Goal: Information Seeking & Learning: Check status

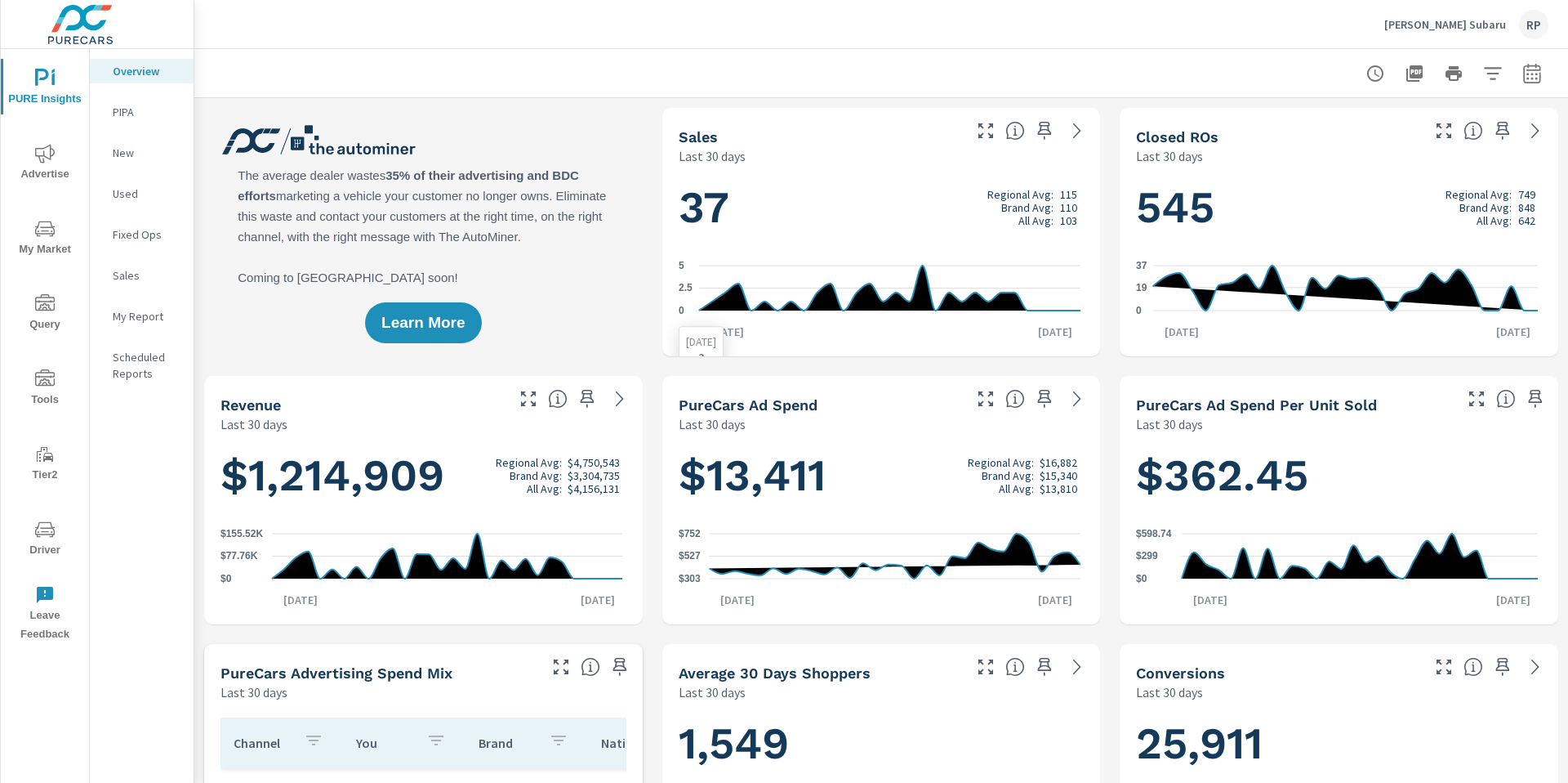
click at [1009, 319] on icon "0 2.5 5" at bounding box center [879, 288] width 402 height 71
click at [1531, 83] on button "button" at bounding box center [1532, 73] width 32 height 33
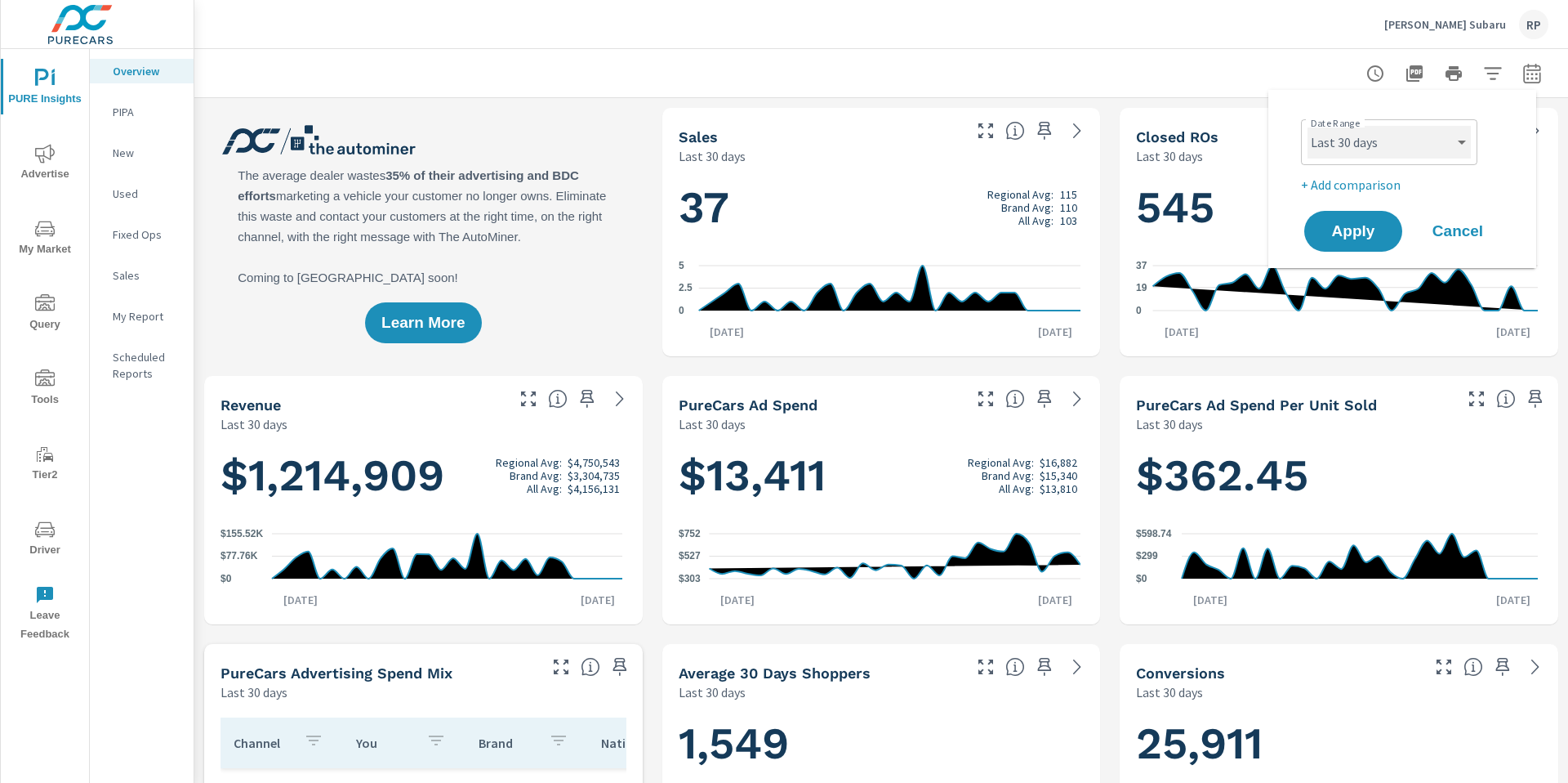
click at [1393, 143] on select "Custom Yesterday Last week Last 7 days Last 14 days Last 30 days Last 45 days L…" at bounding box center [1389, 142] width 163 height 33
click at [1307, 126] on select "Custom Yesterday Last week Last 7 days Last 14 days Last 30 days Last 45 days L…" at bounding box center [1389, 142] width 163 height 33
select select "Last month"
click at [1345, 188] on p "+ Add comparison" at bounding box center [1406, 185] width 209 height 20
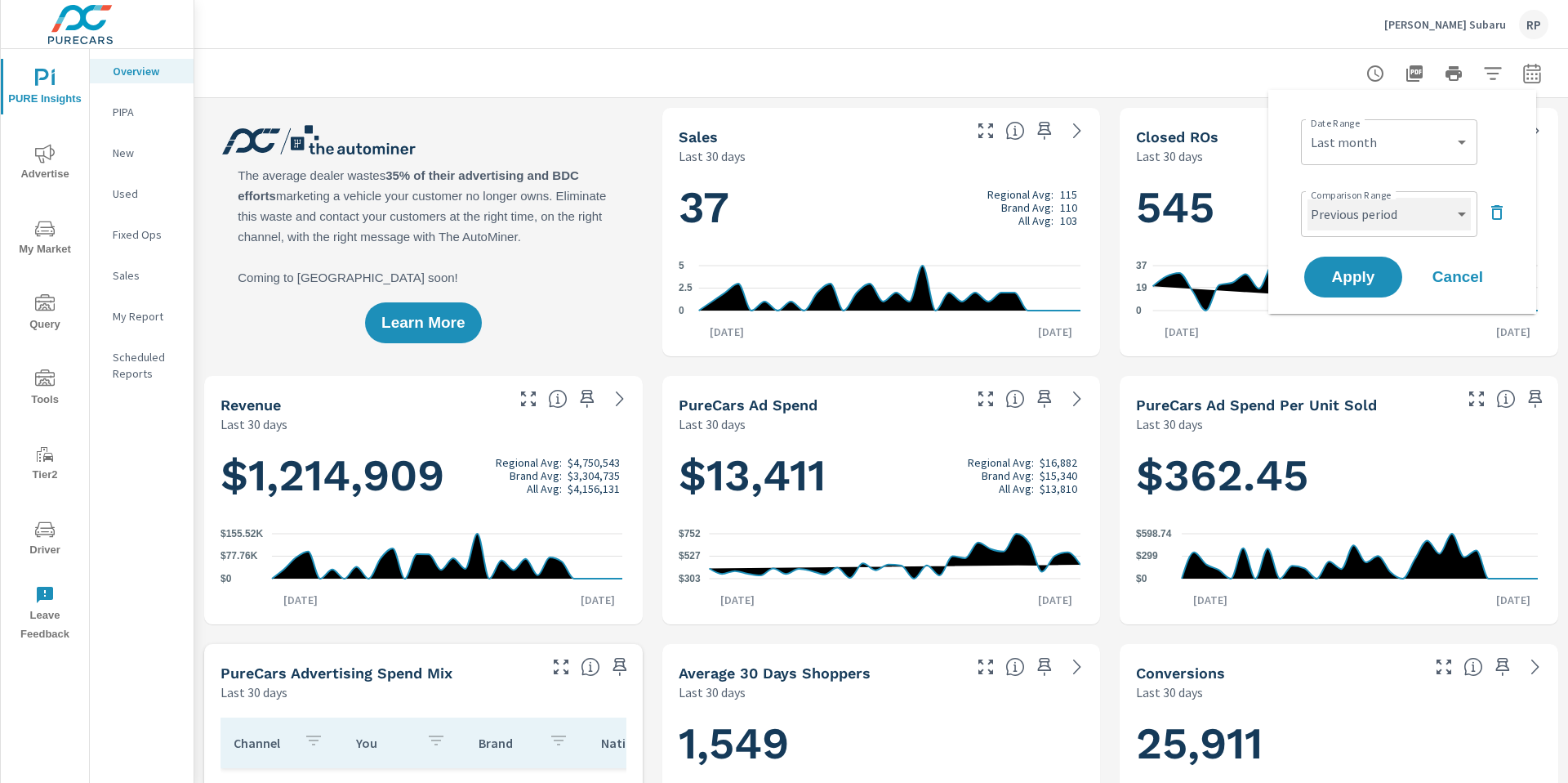
click at [1343, 213] on select "Custom Previous period Previous month Previous year" at bounding box center [1389, 214] width 163 height 33
click at [1307, 198] on select "Custom Previous period Previous month Previous year" at bounding box center [1389, 214] width 163 height 33
select select "Previous month"
click at [1348, 271] on span "Apply" at bounding box center [1353, 277] width 65 height 15
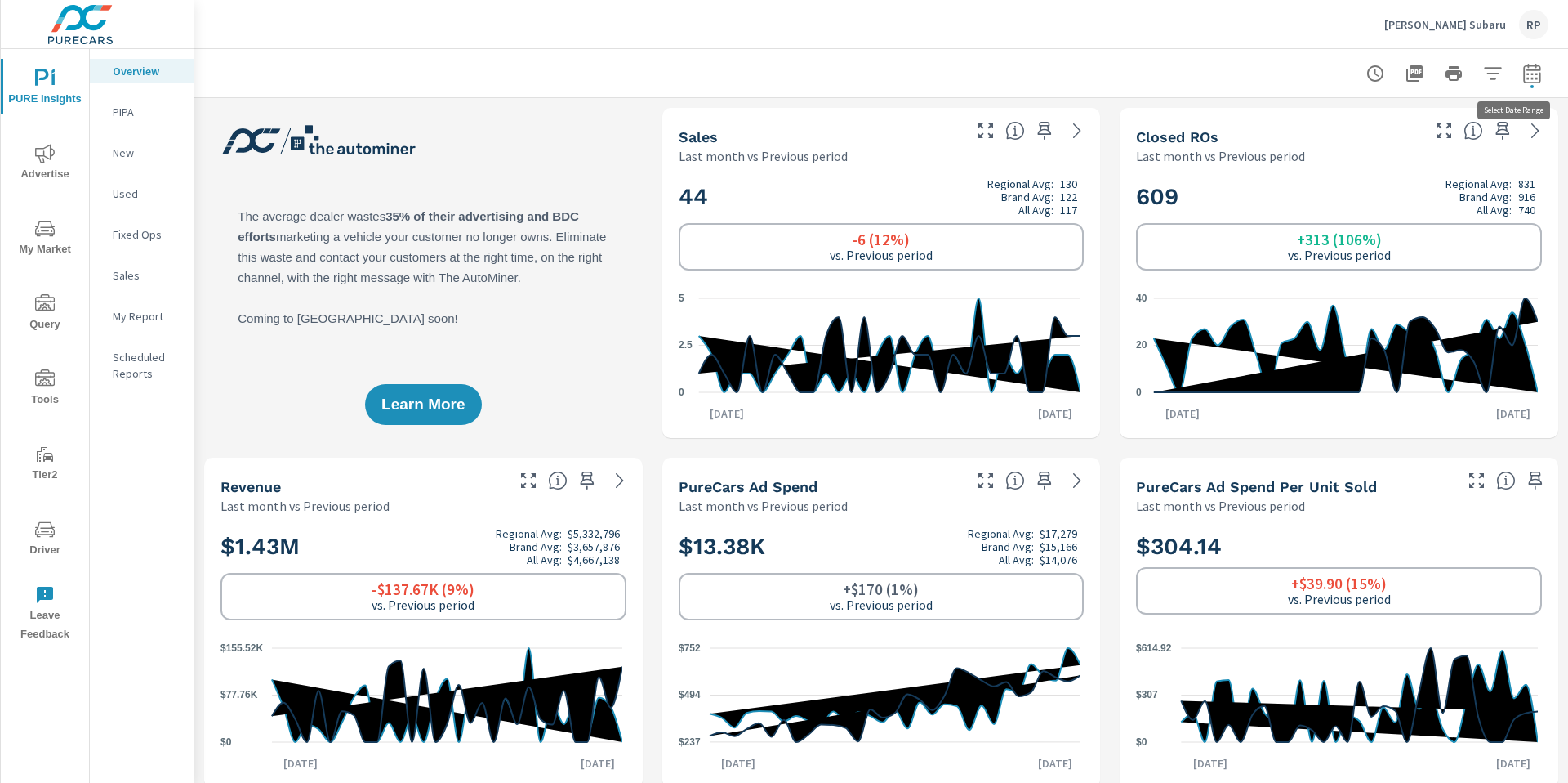
click at [1527, 78] on icon "button" at bounding box center [1532, 76] width 11 height 7
select select "Last month"
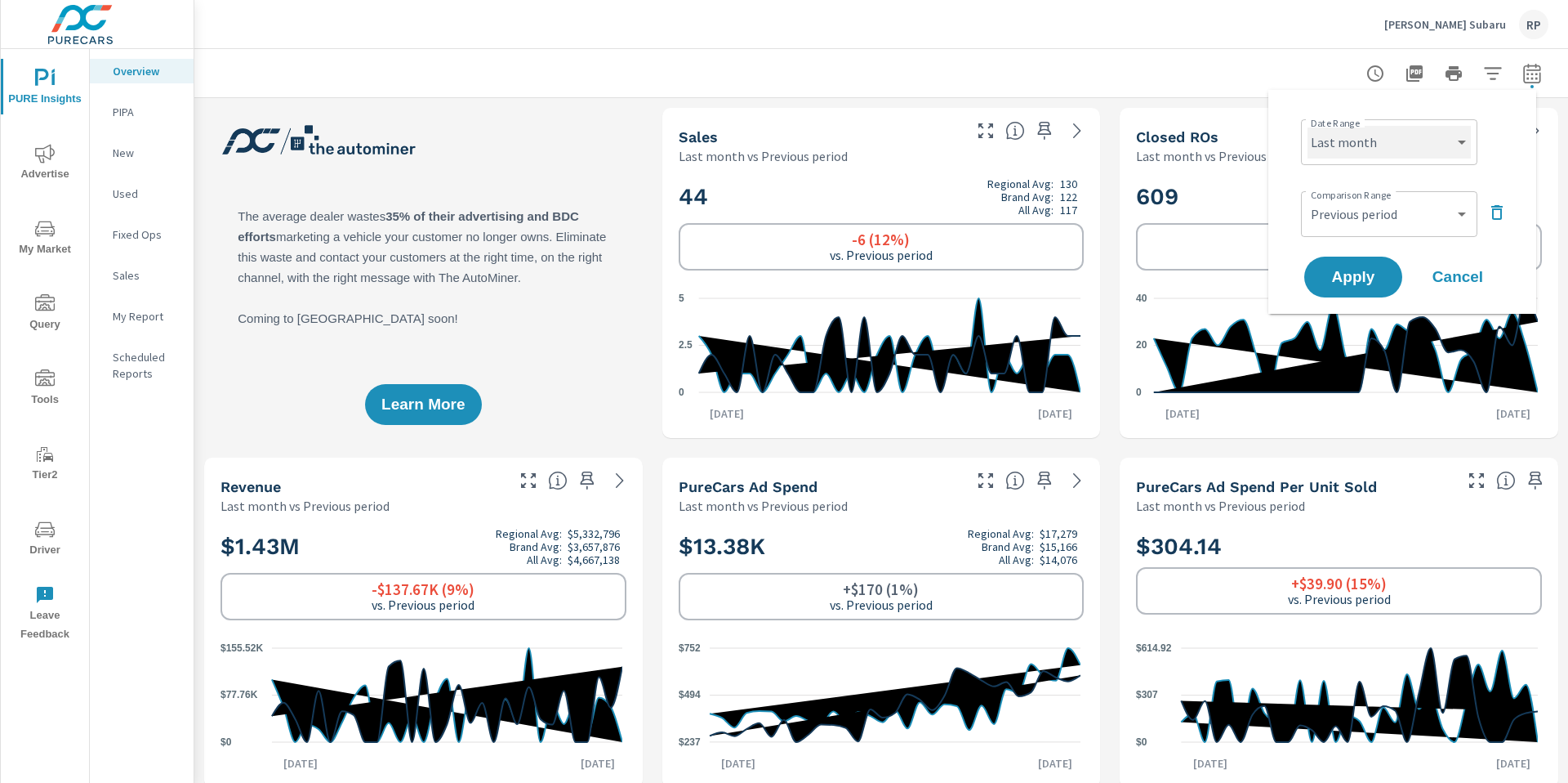
click at [1418, 154] on select "Custom Yesterday Last week Last 7 days Last 14 days Last 30 days Last 45 days L…" at bounding box center [1389, 142] width 163 height 33
click at [1422, 203] on select "Custom Previous period Previous month Previous year" at bounding box center [1389, 214] width 163 height 33
click at [1307, 198] on select "Custom Previous period Previous month Previous year" at bounding box center [1389, 214] width 163 height 33
select select "custom"
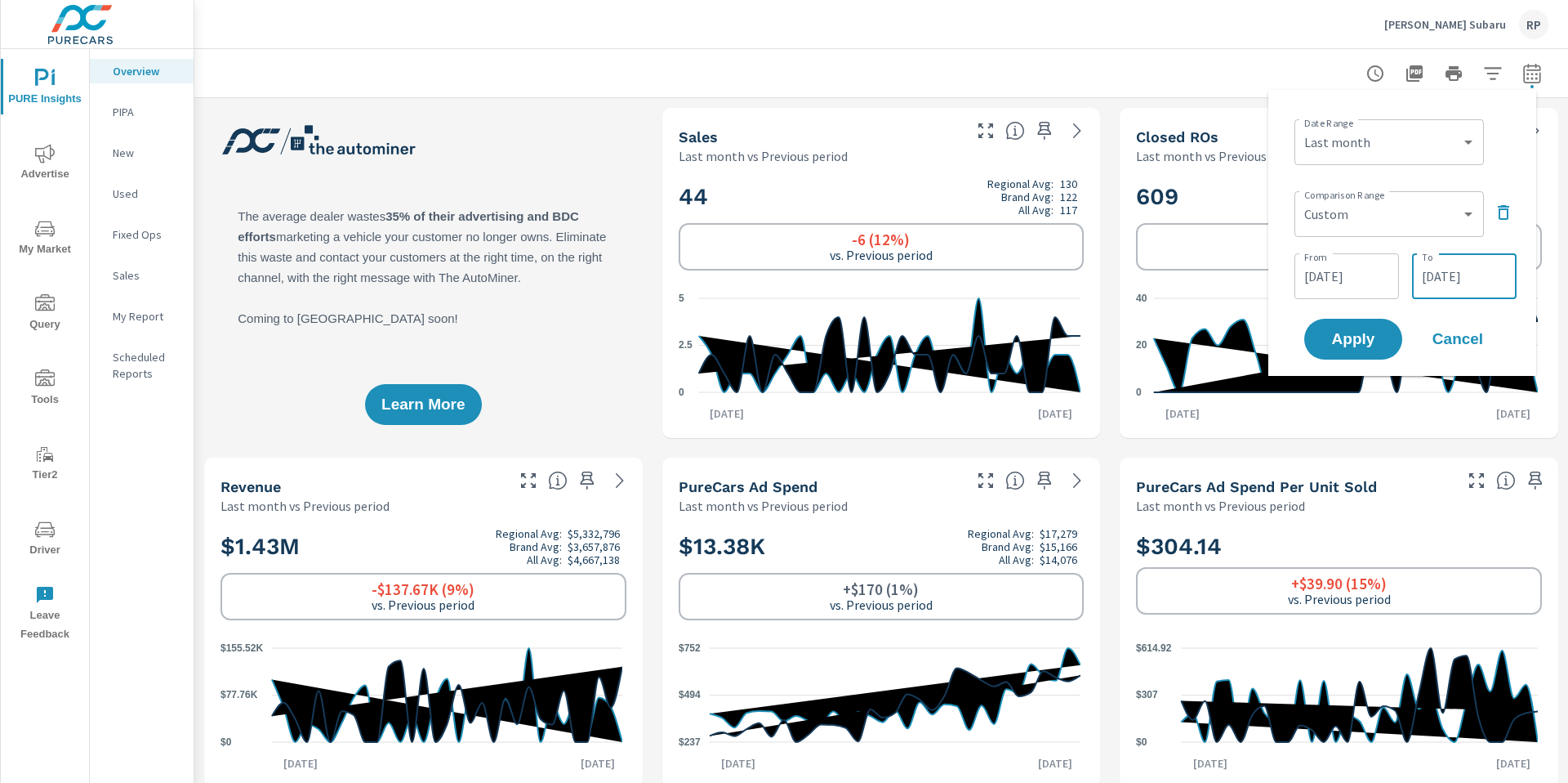
click at [1440, 267] on input "07/31/2025" at bounding box center [1464, 276] width 92 height 33
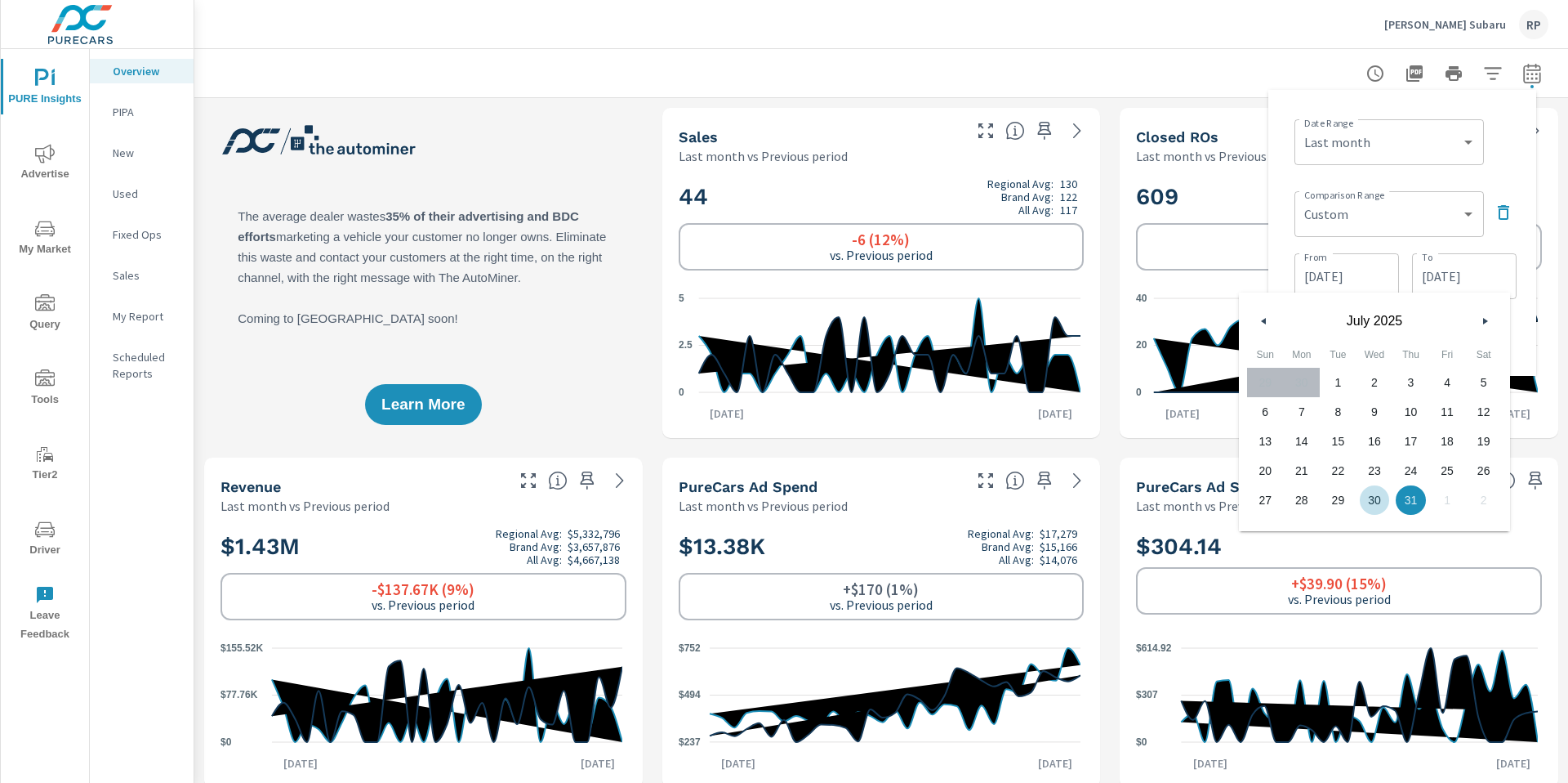
click at [1374, 491] on span "30" at bounding box center [1374, 500] width 36 height 22
type input "07/30/2025"
click at [1499, 164] on div "Date Range Custom Yesterday Last week Last 7 days Last 14 days Last 30 days Las…" at bounding box center [1406, 140] width 222 height 55
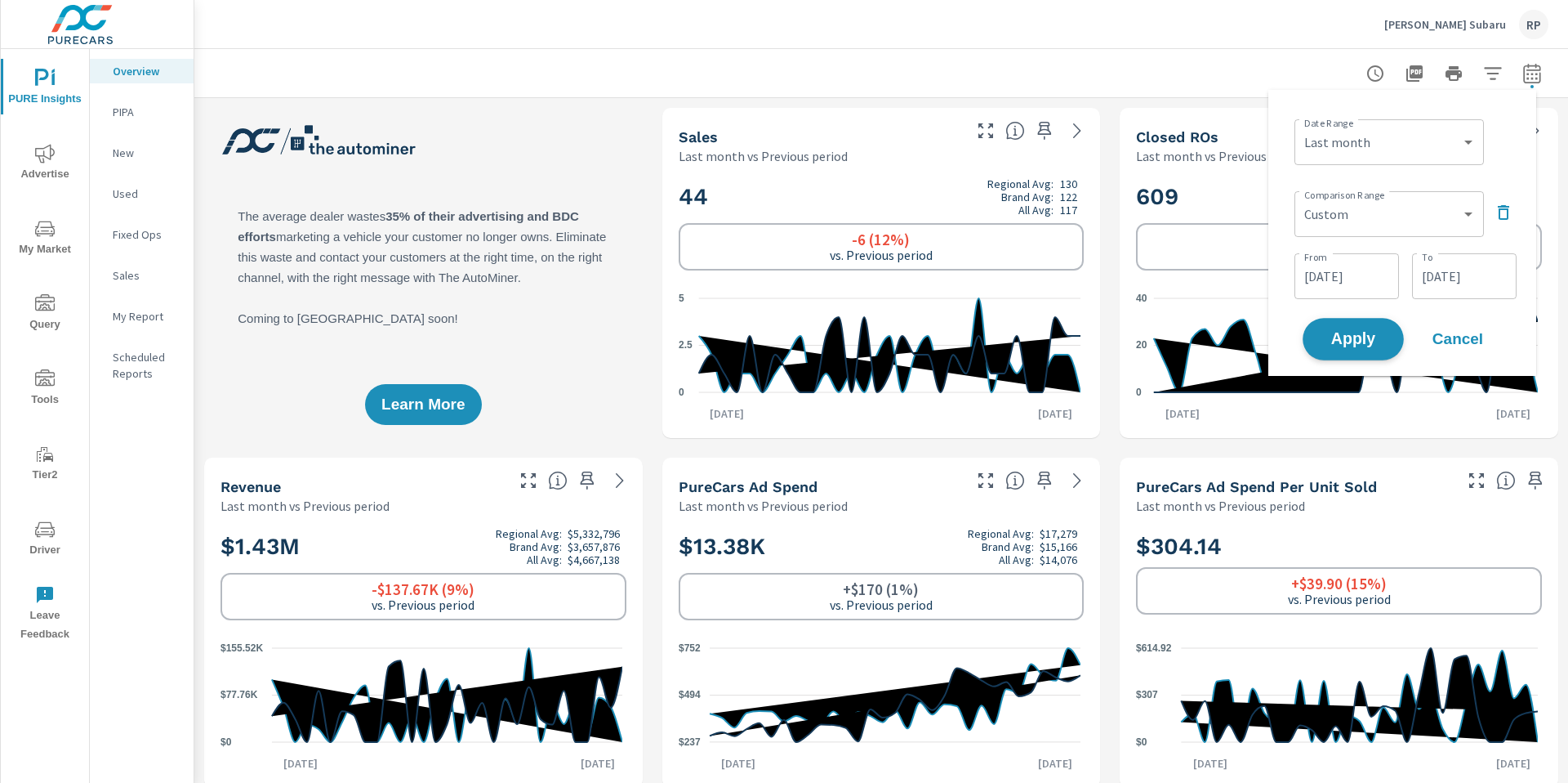
click at [1375, 350] on button "Apply" at bounding box center [1352, 339] width 101 height 42
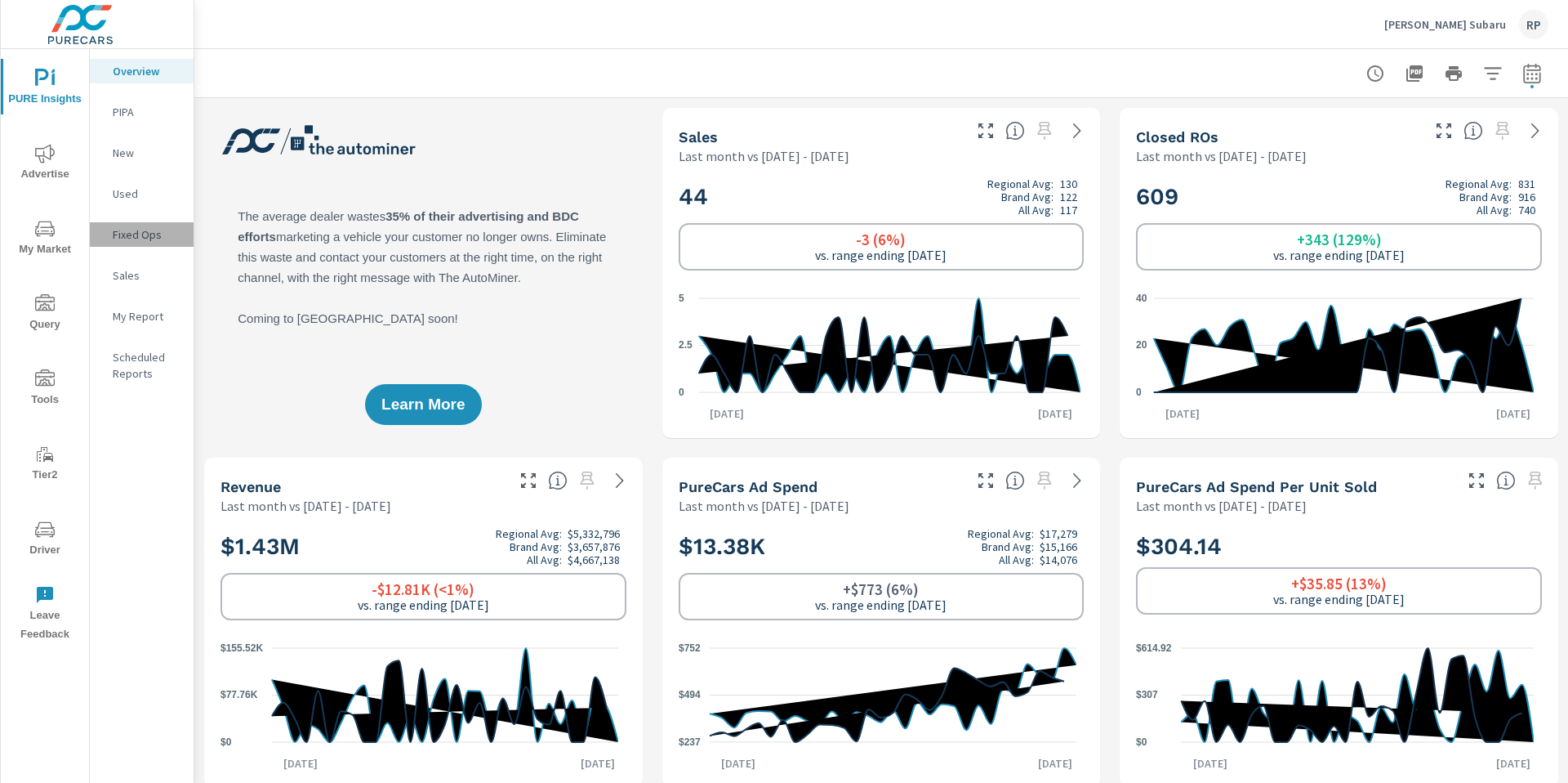
click at [131, 231] on p "Fixed Ops" at bounding box center [146, 234] width 68 height 17
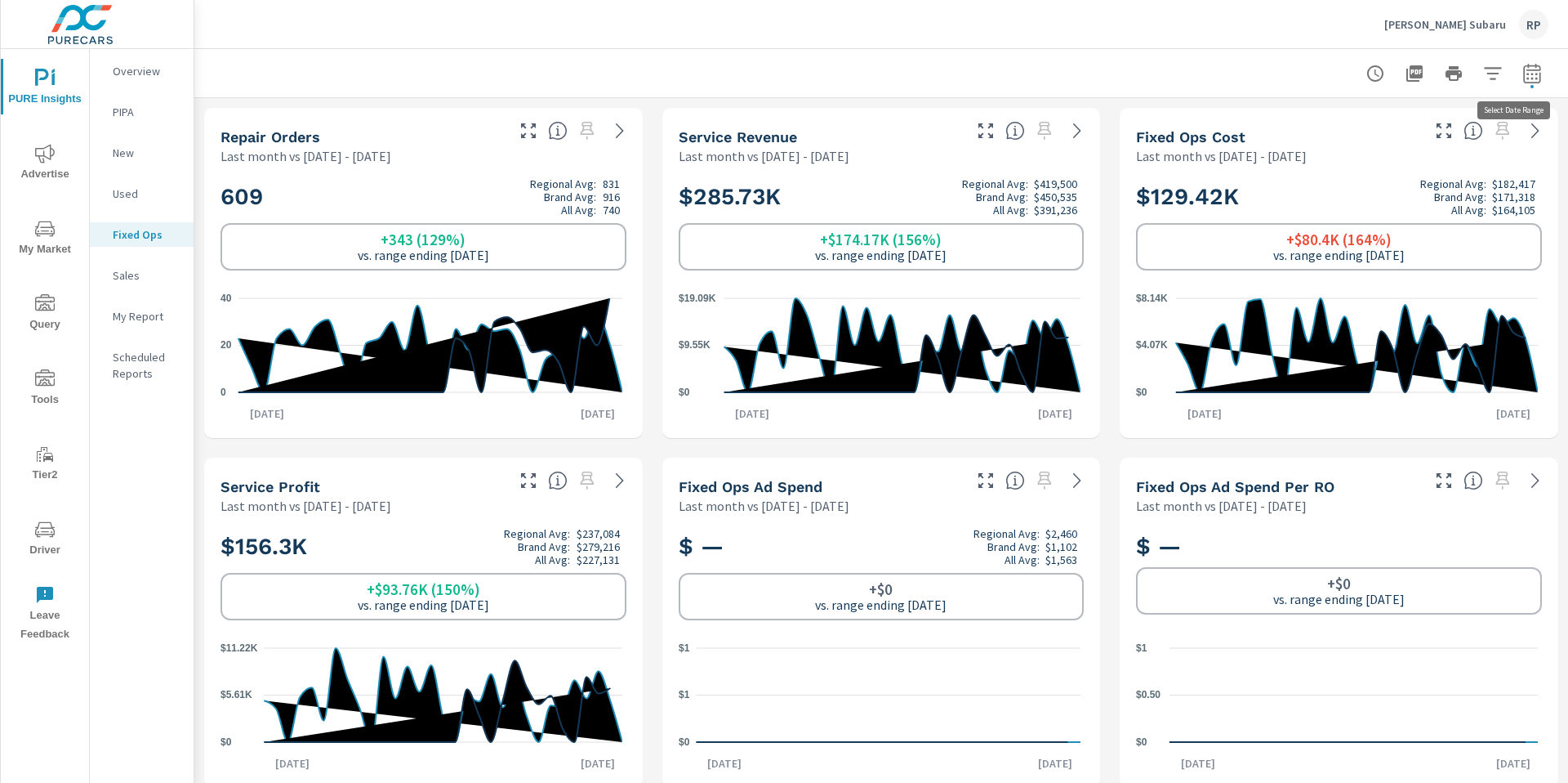
click at [1523, 78] on icon "button" at bounding box center [1533, 74] width 20 height 20
select select "Last month"
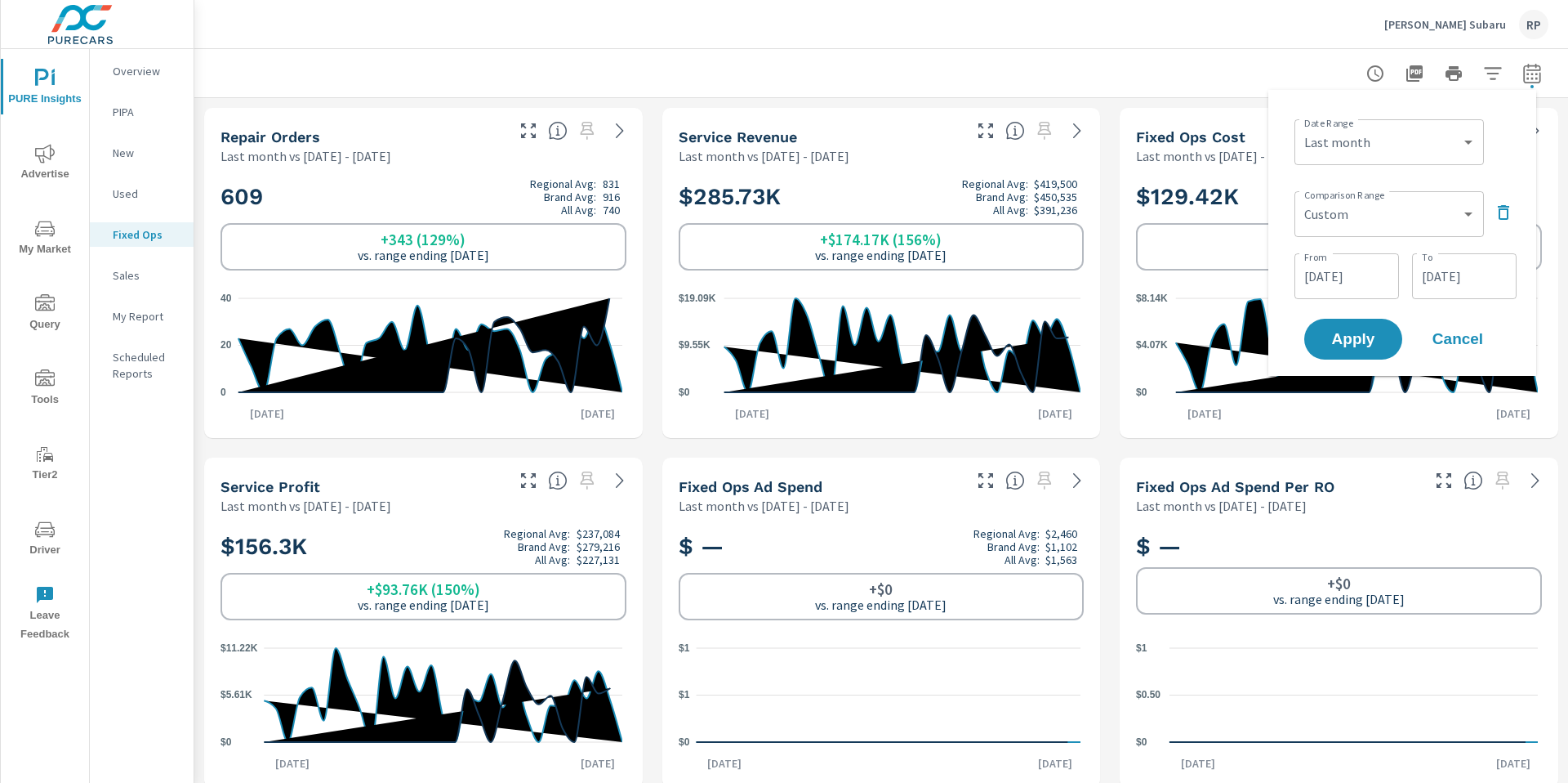
click at [1060, 60] on div at bounding box center [881, 73] width 1335 height 48
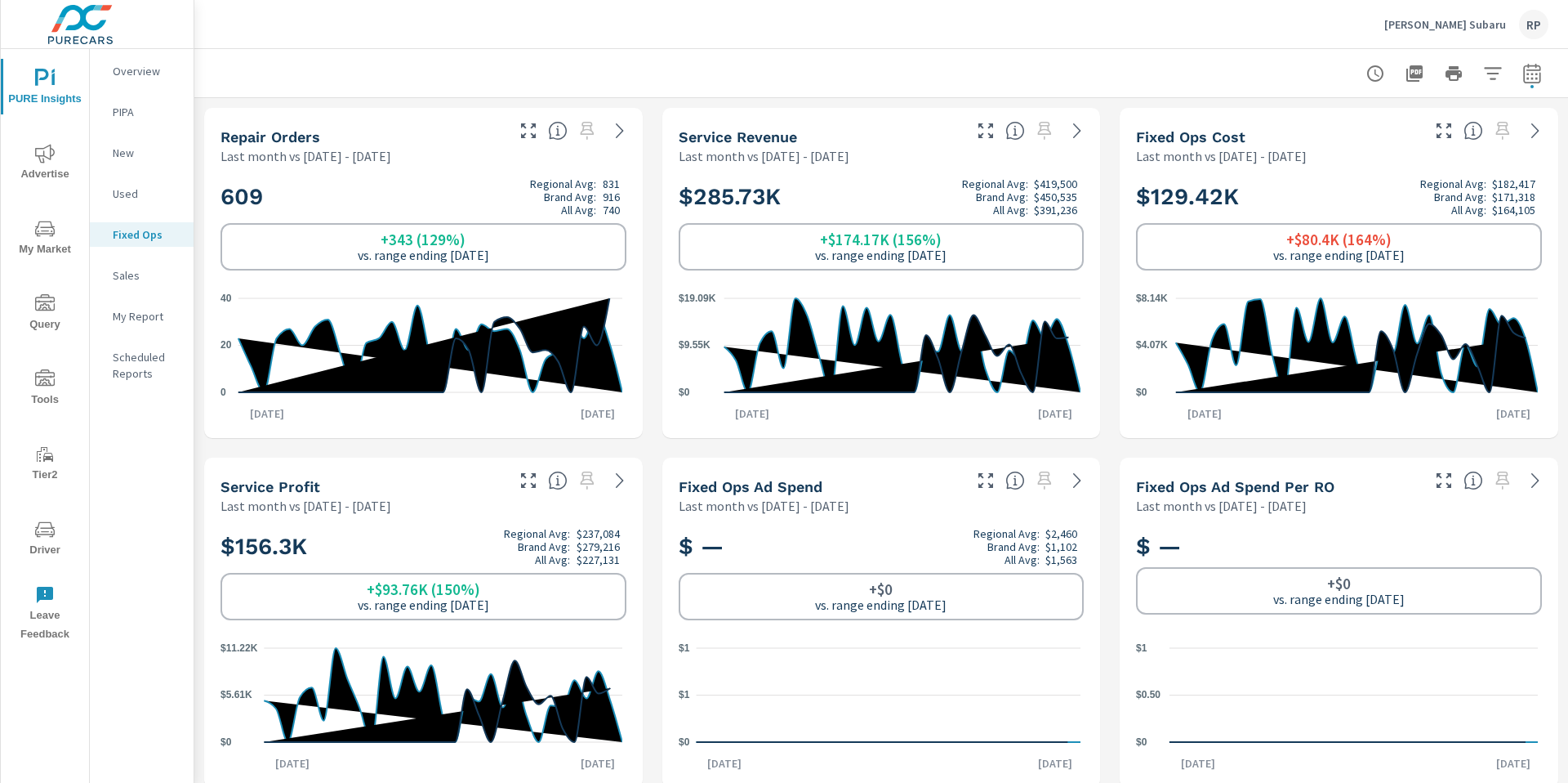
click at [126, 68] on p "Overview" at bounding box center [146, 71] width 68 height 17
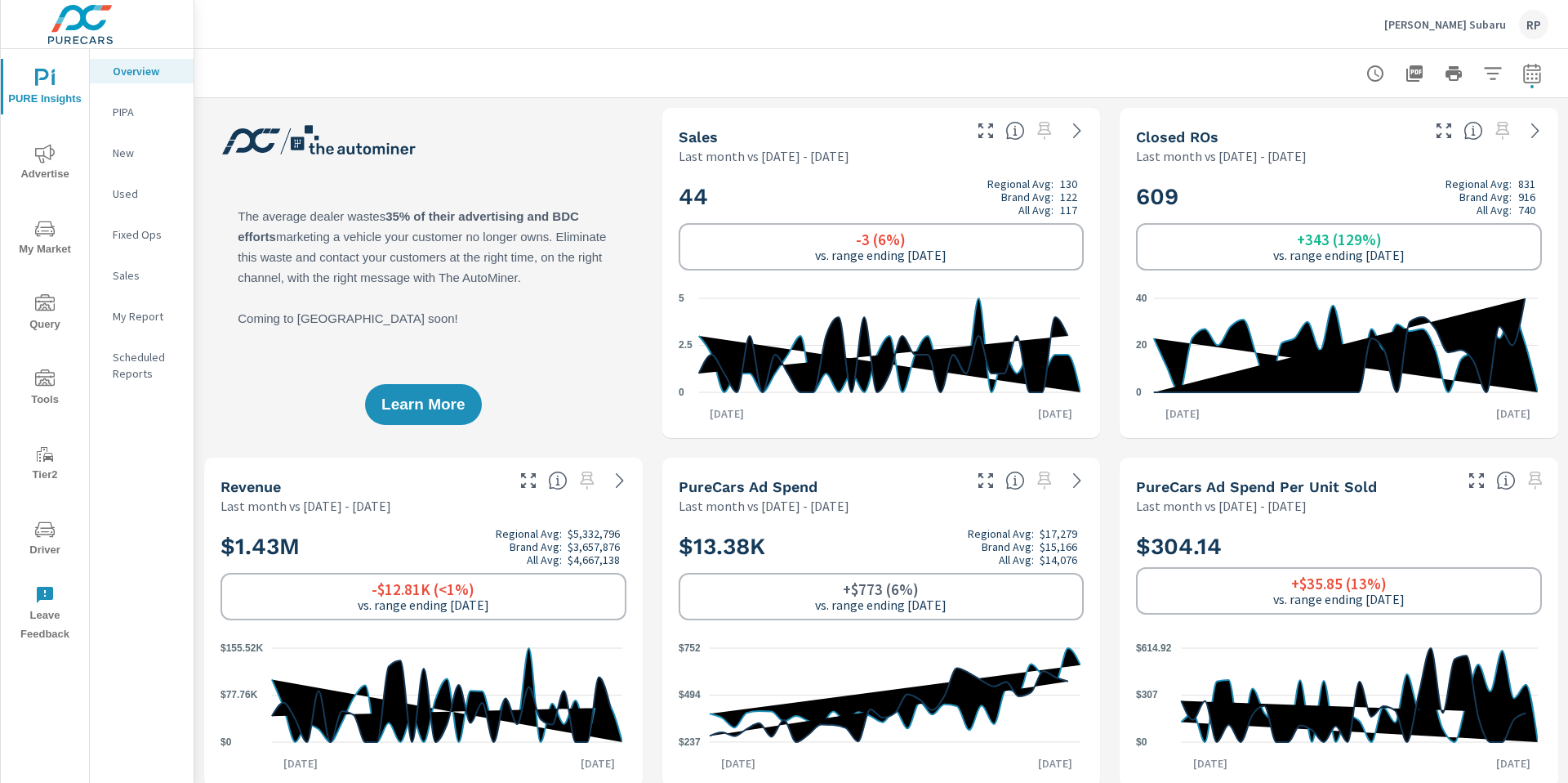
click at [60, 177] on span "Advertise" at bounding box center [45, 163] width 79 height 40
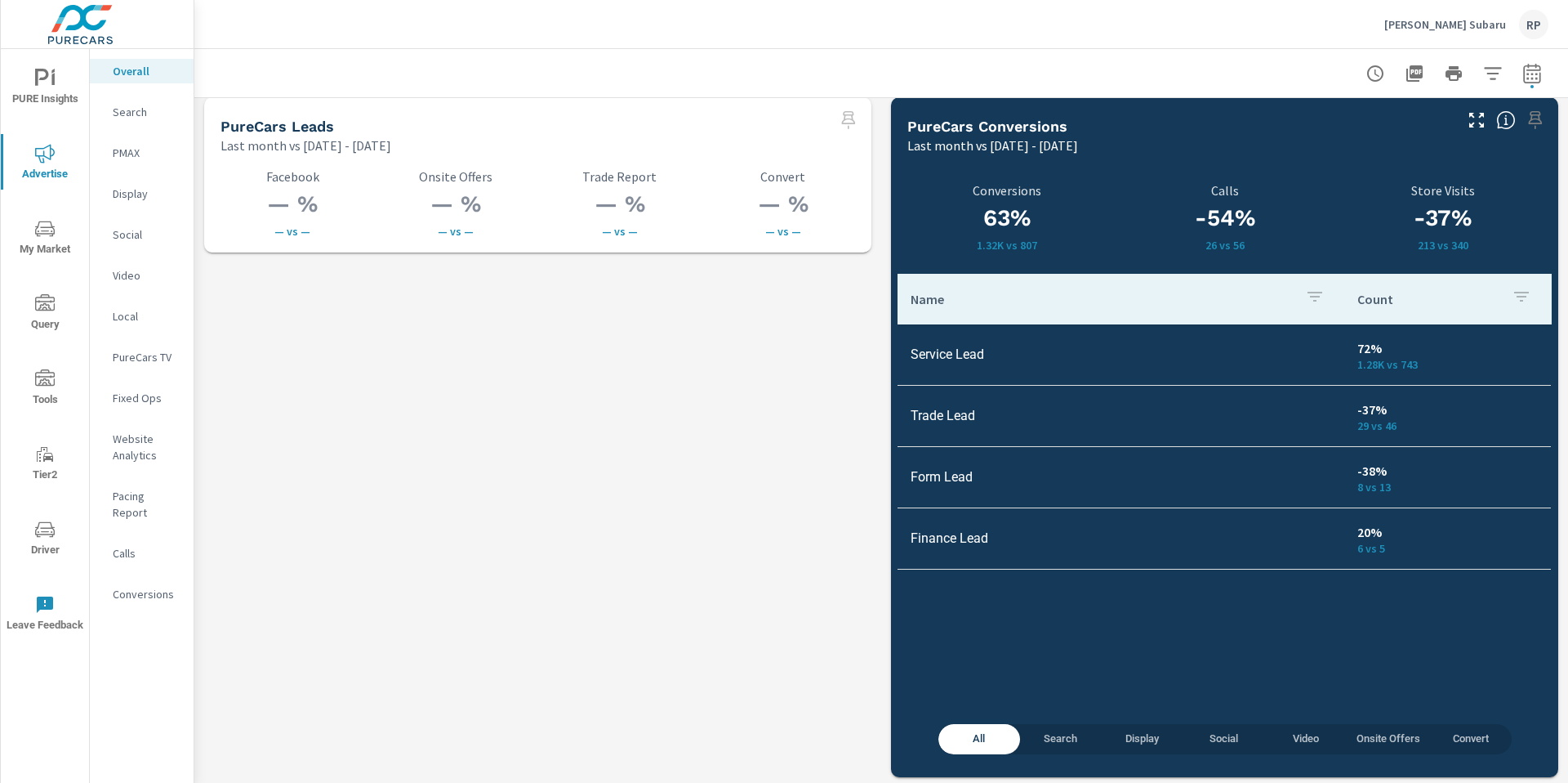
scroll to position [2288, 0]
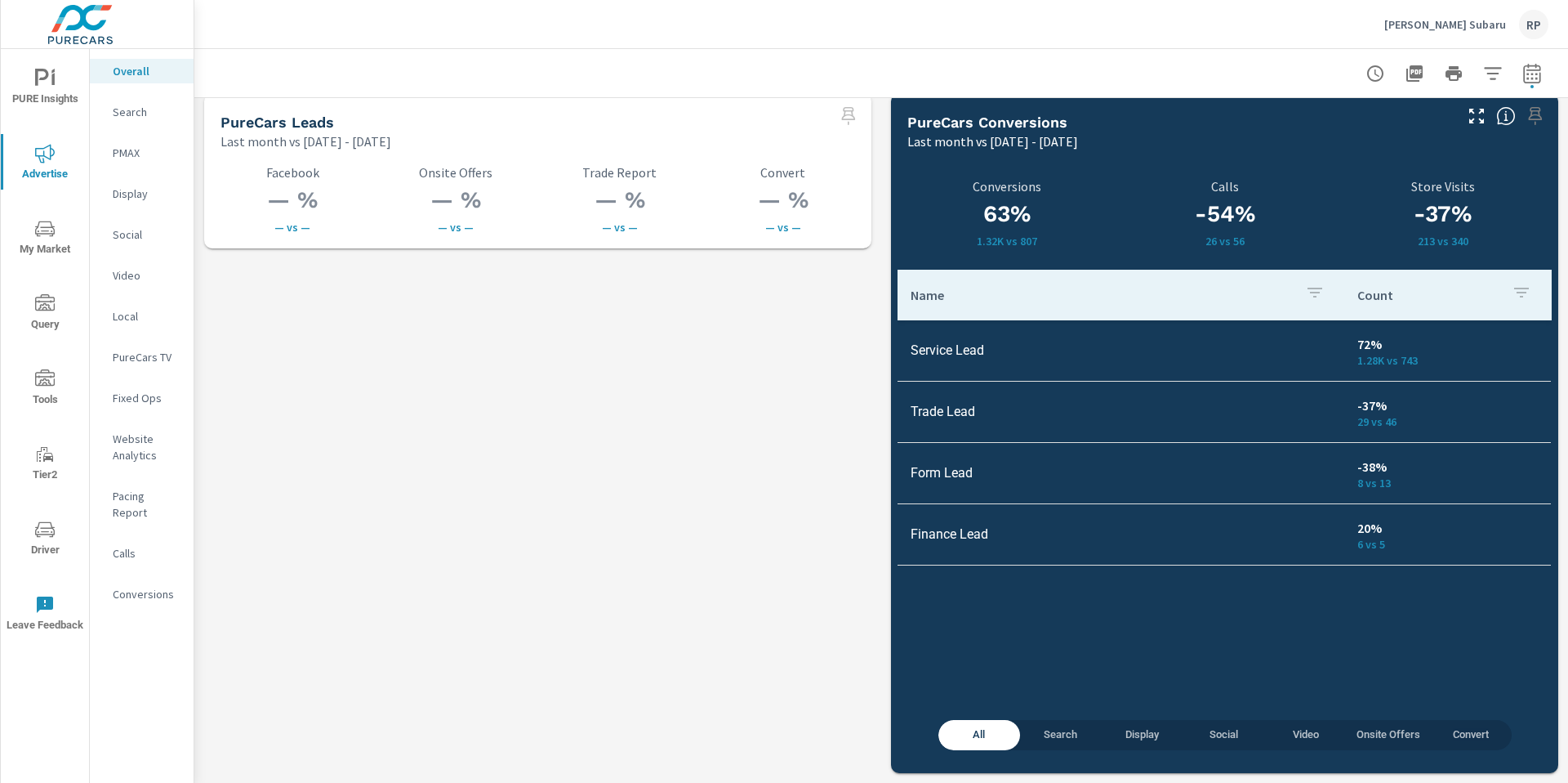
click at [1218, 732] on span "Social" at bounding box center [1223, 735] width 62 height 19
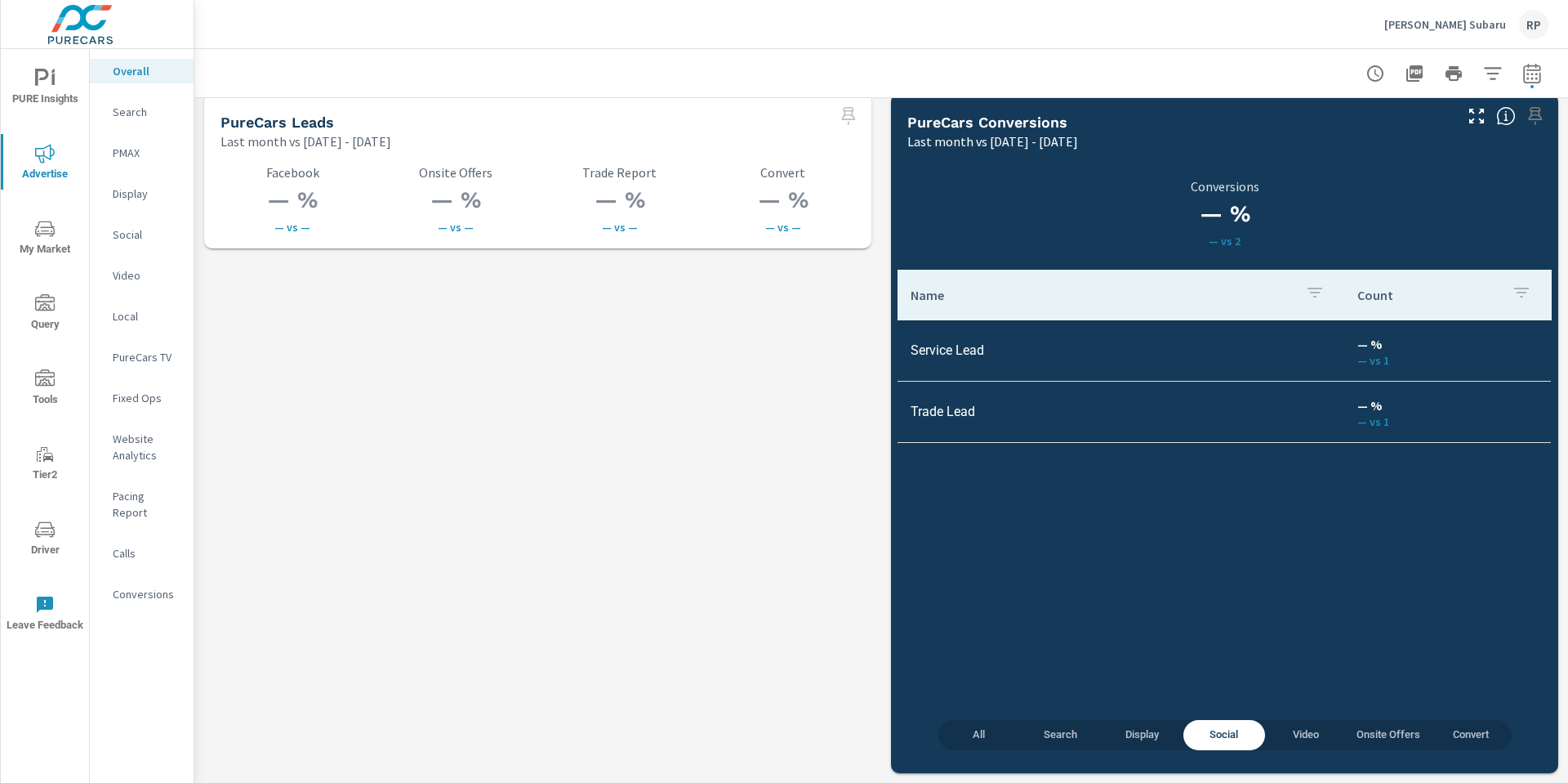
click at [1038, 729] on span "Search" at bounding box center [1060, 735] width 62 height 19
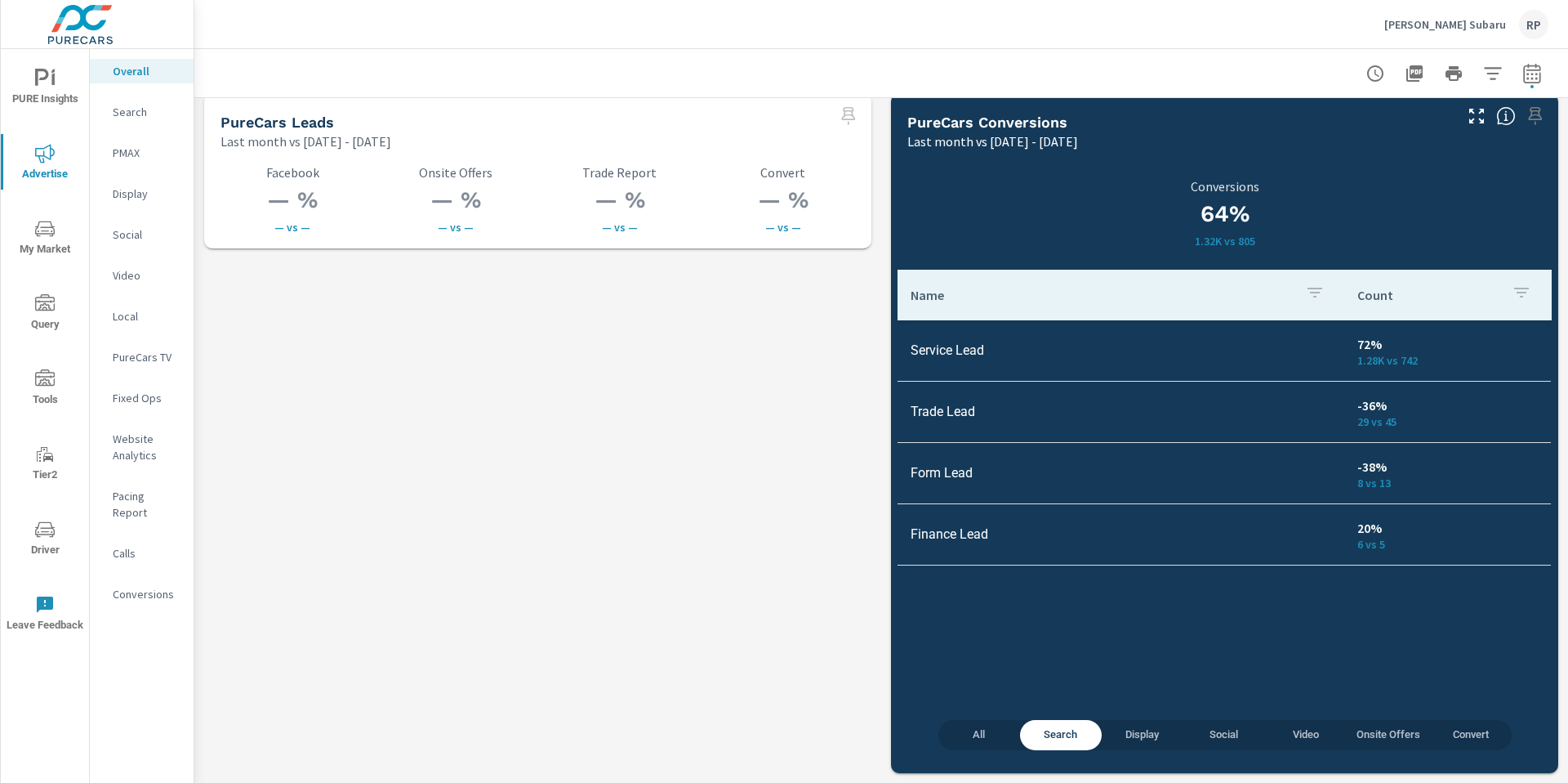
scroll to position [2288, 0]
click at [145, 586] on p "Conversions" at bounding box center [146, 594] width 68 height 17
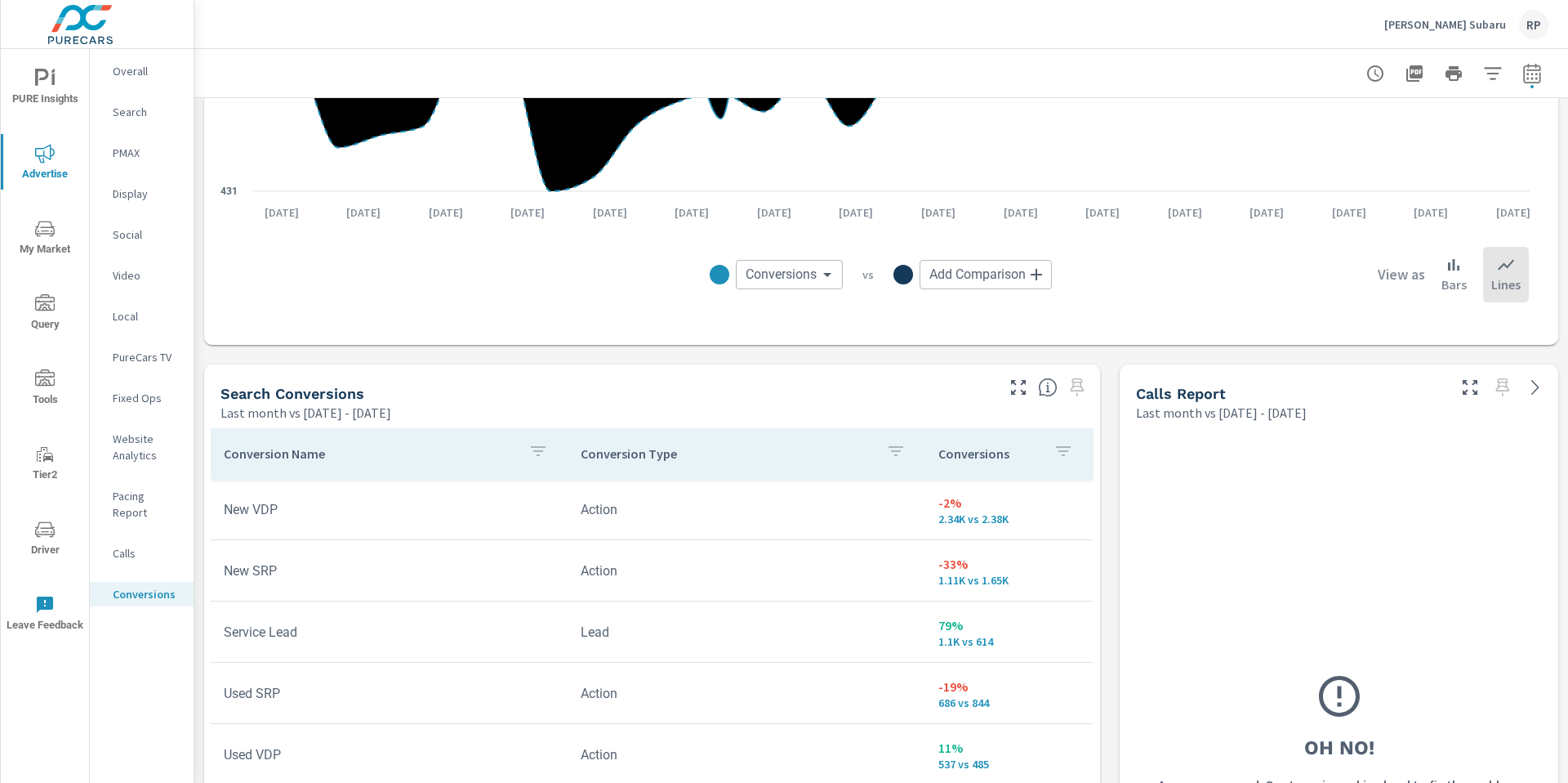
scroll to position [713, 0]
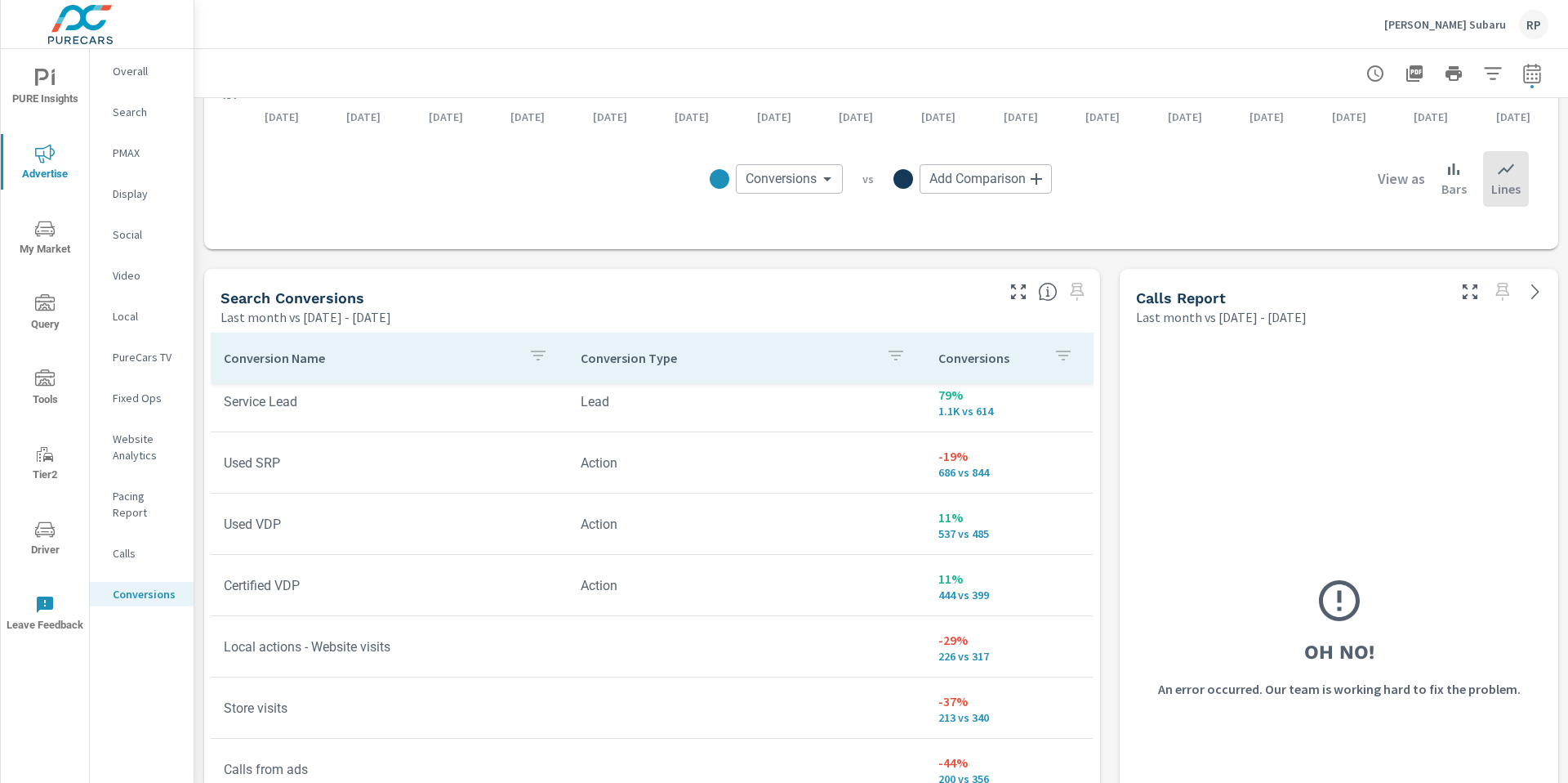
scroll to position [155, 0]
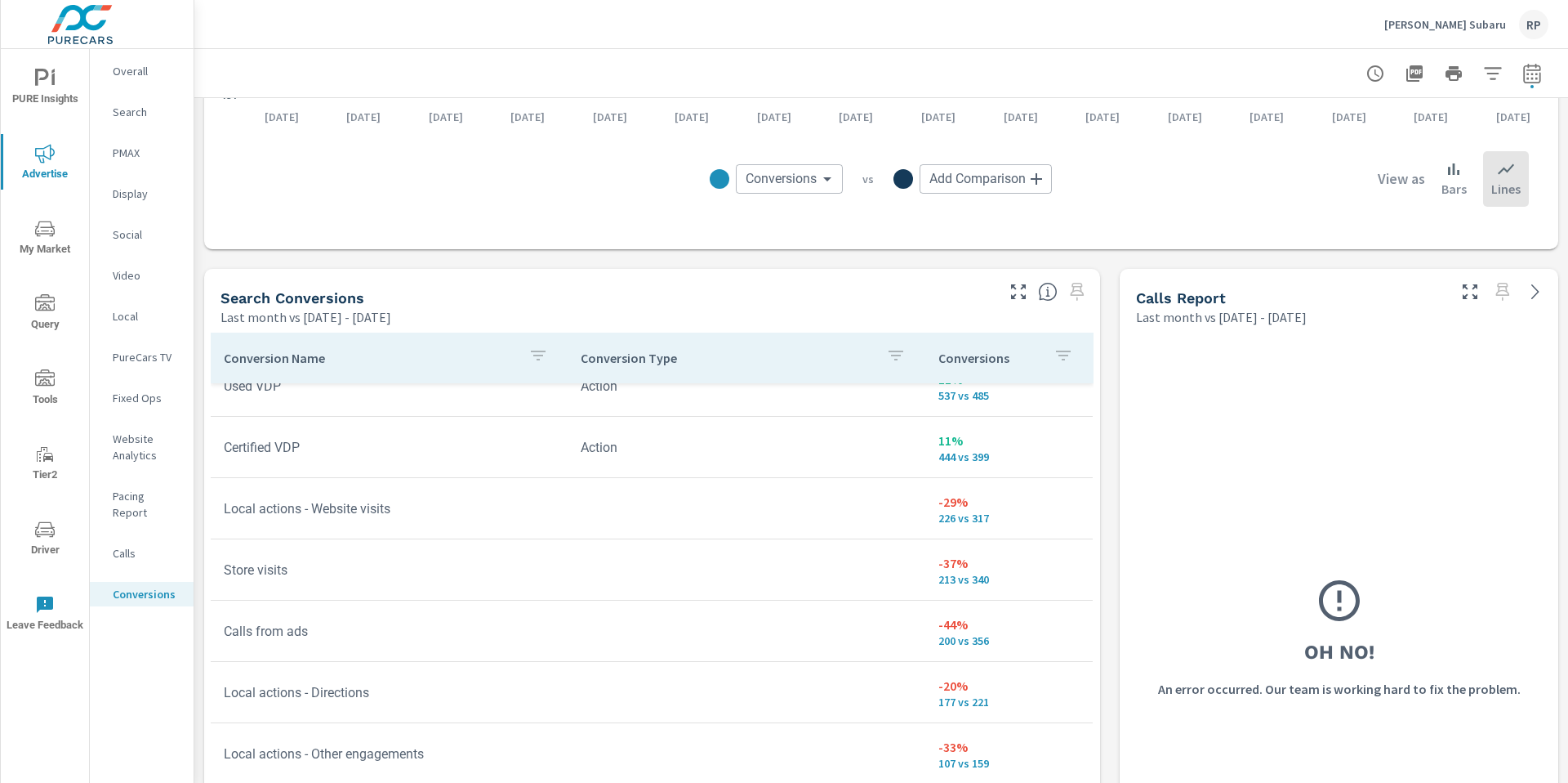
scroll to position [290, 0]
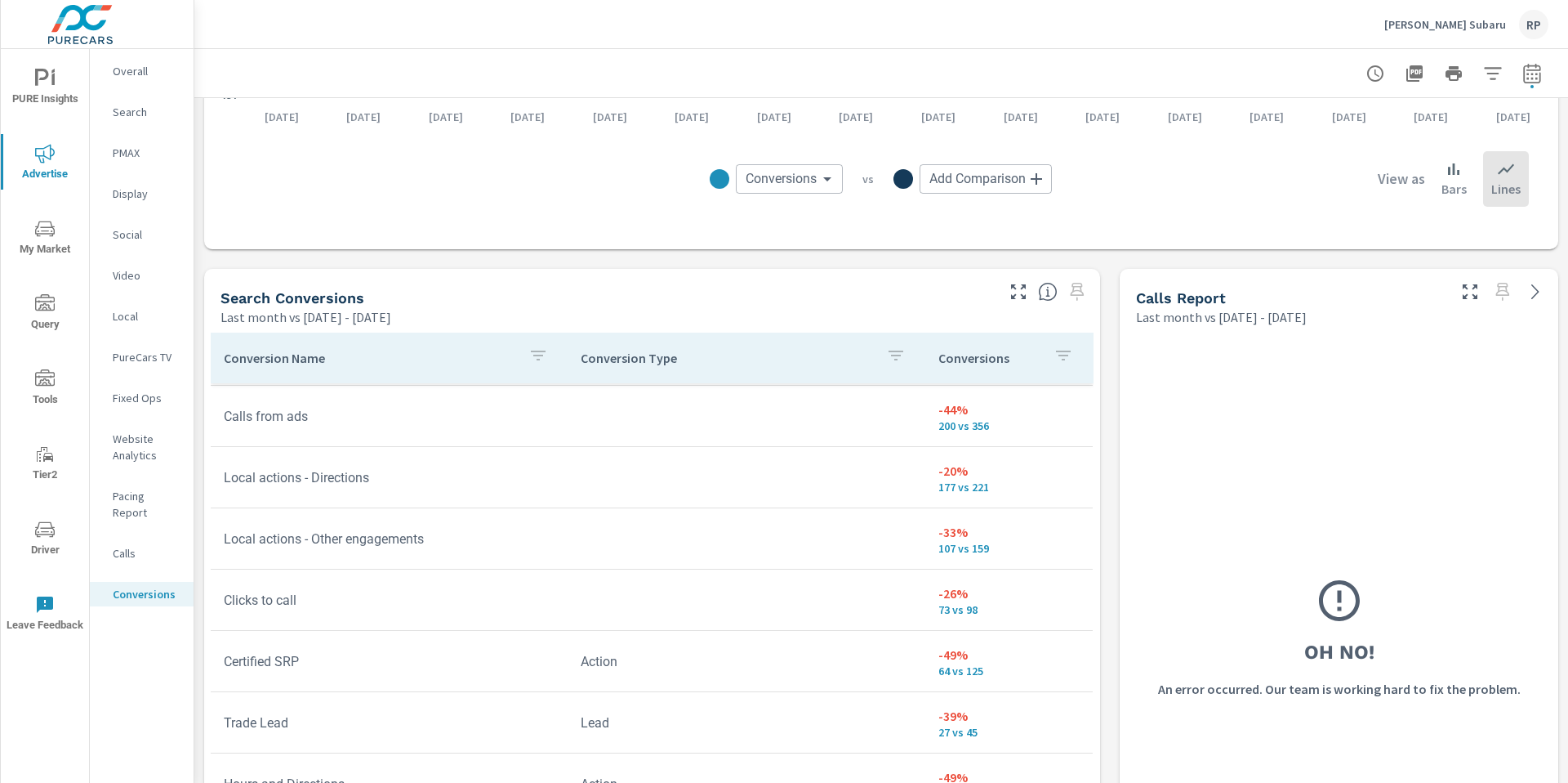
scroll to position [489, 0]
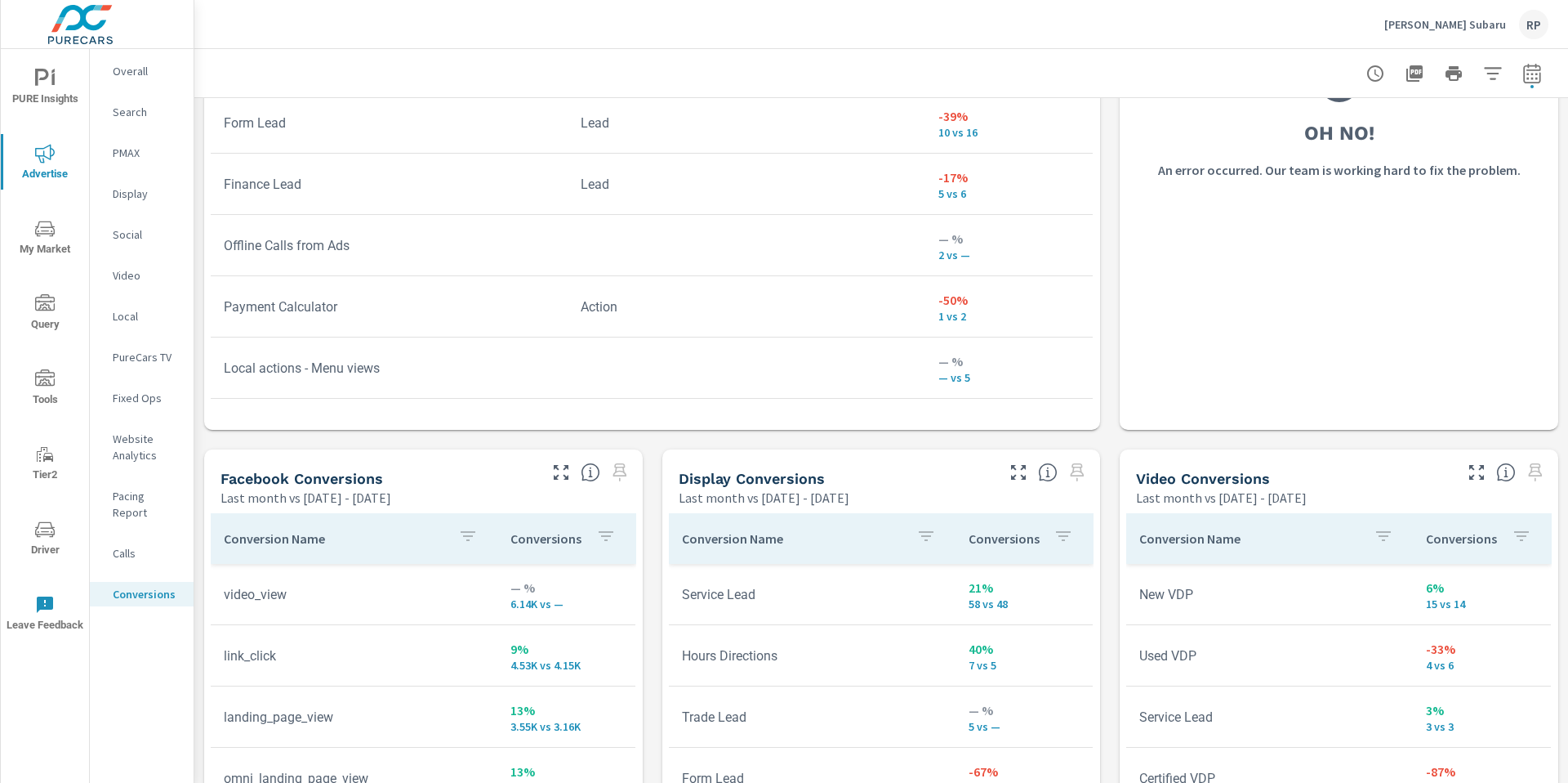
scroll to position [1253, 0]
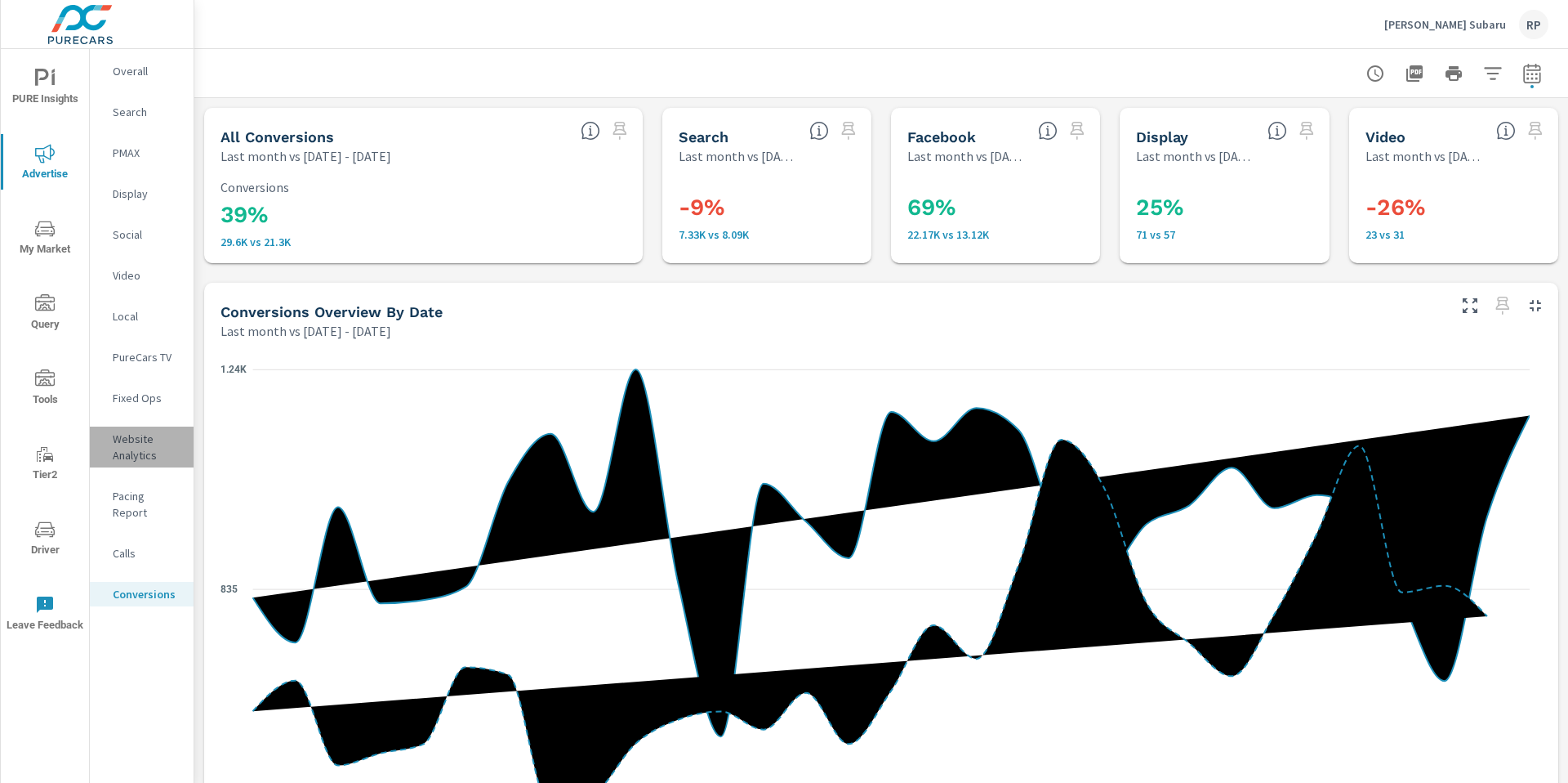
click at [140, 442] on p "Website Analytics" at bounding box center [146, 446] width 68 height 33
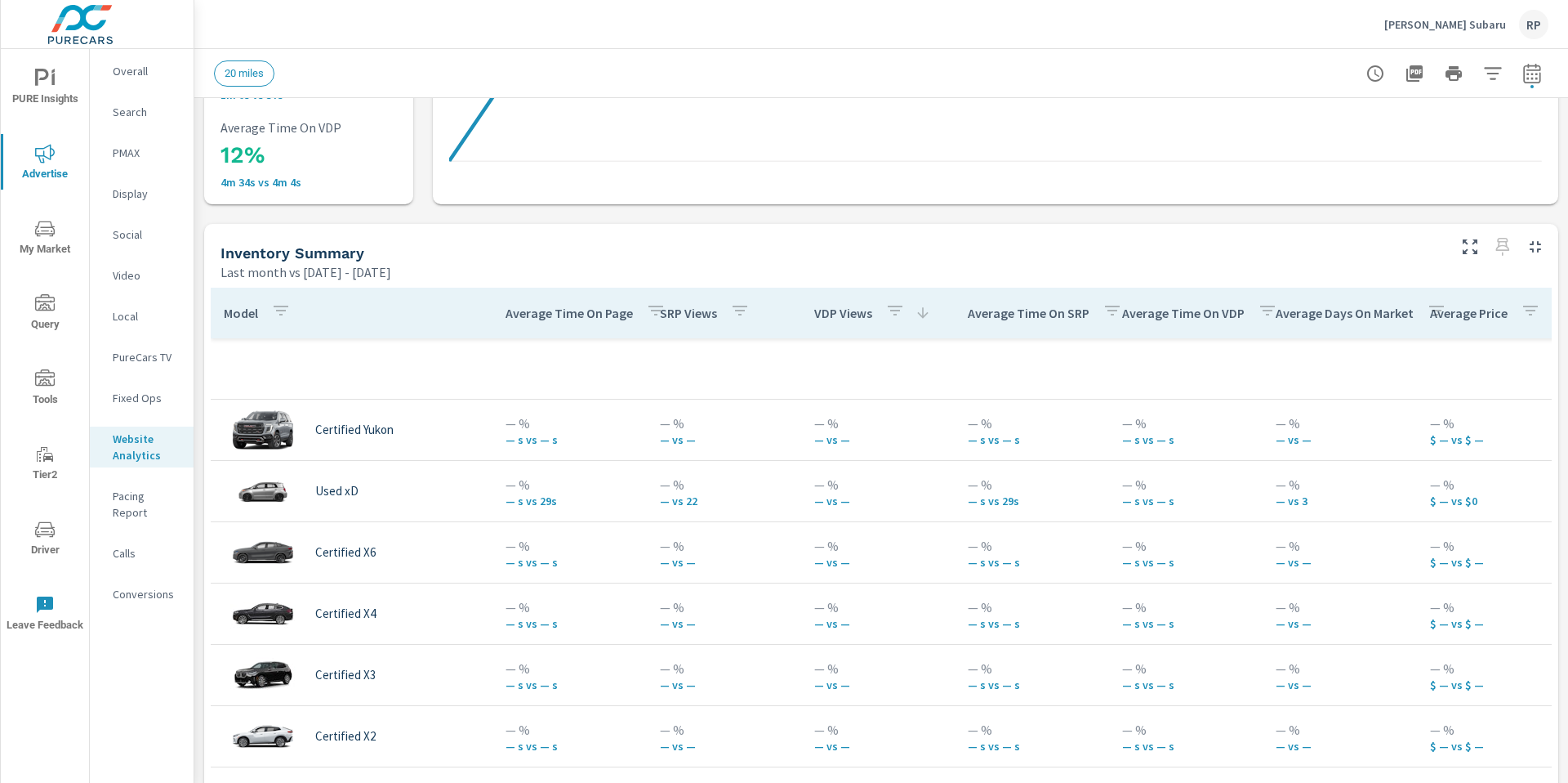
scroll to position [664, 0]
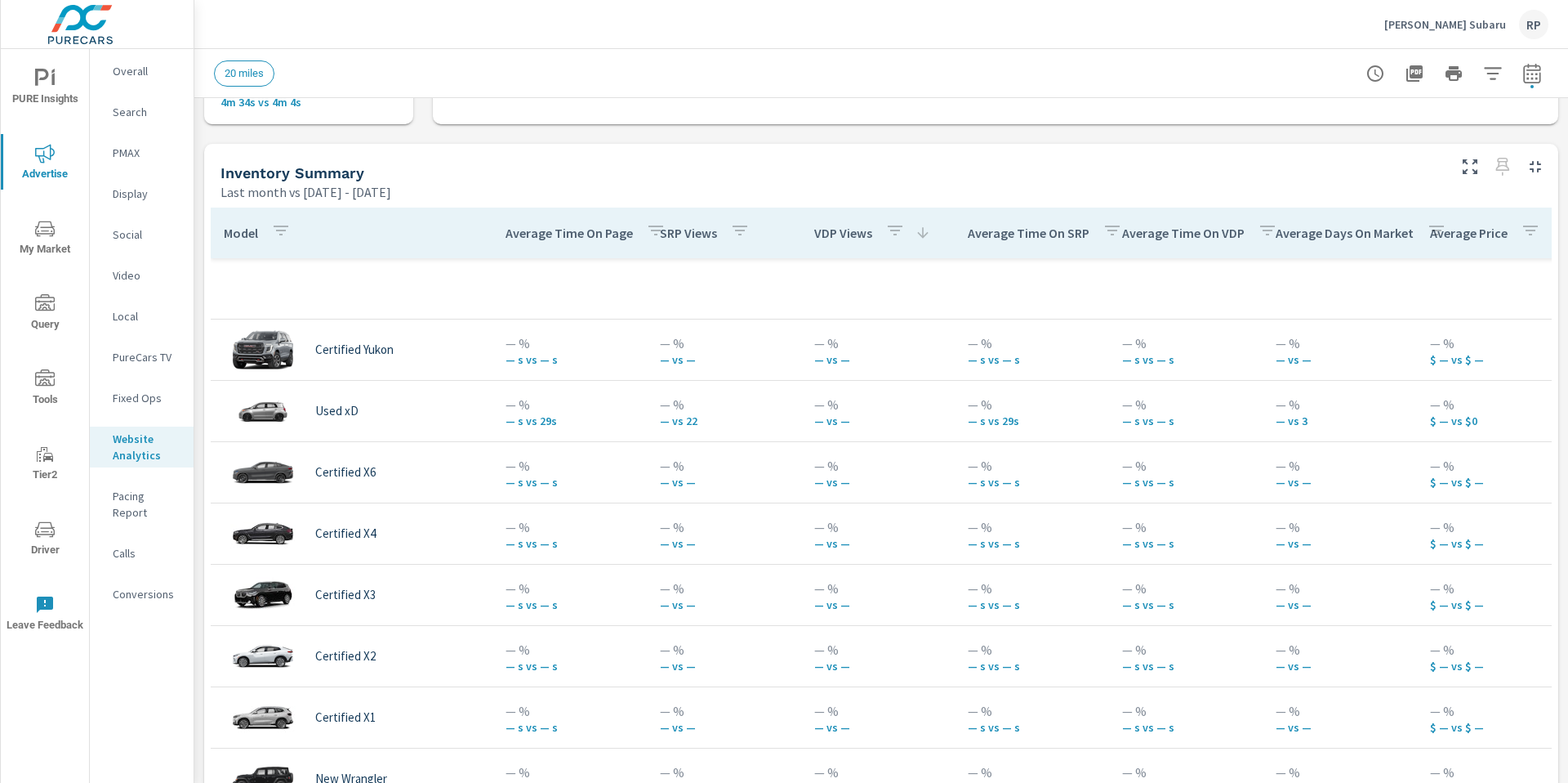
click at [865, 233] on p "VDP Views" at bounding box center [843, 232] width 58 height 17
click at [923, 235] on icon at bounding box center [922, 232] width 17 height 17
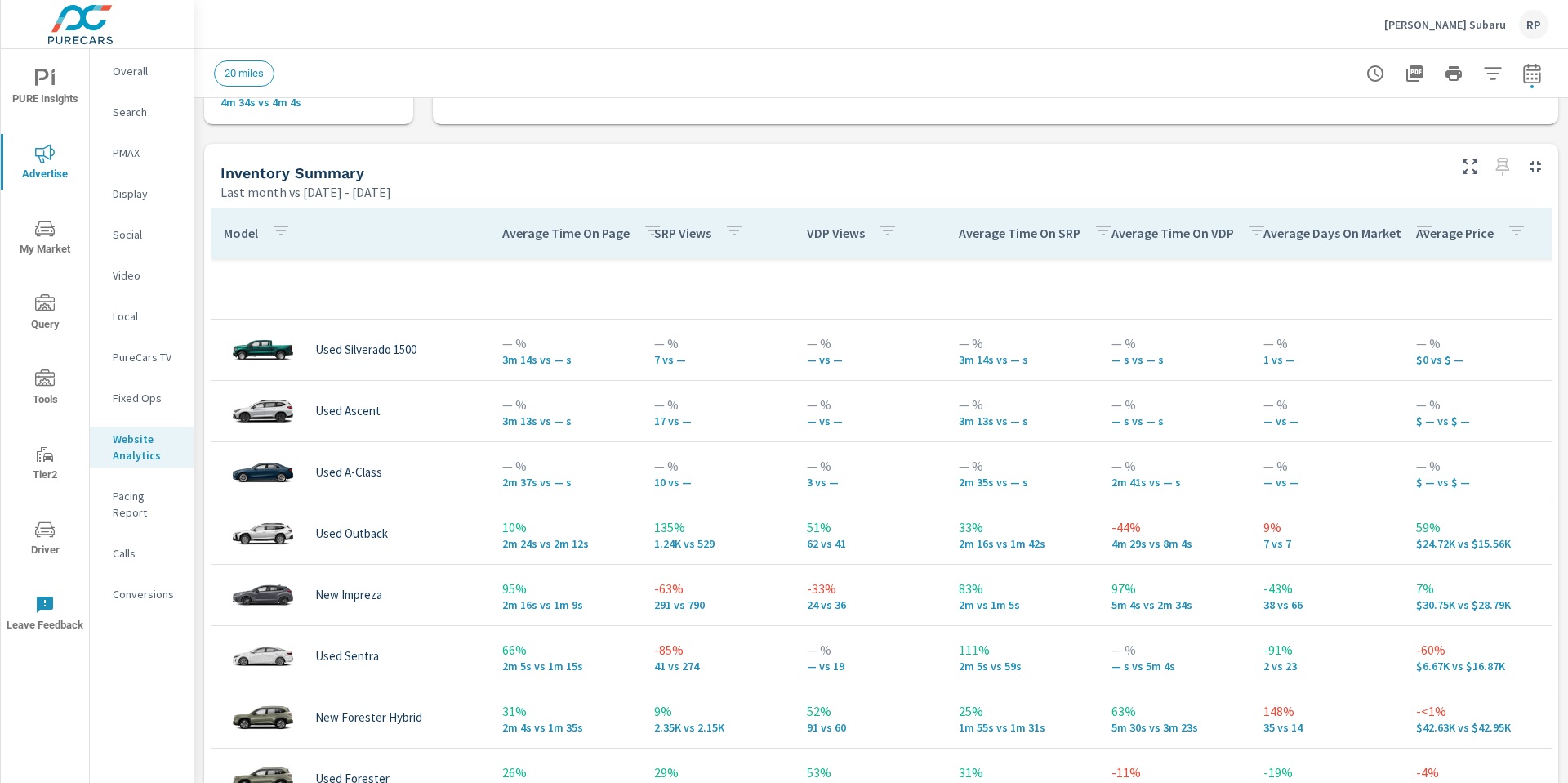
click at [838, 240] on p "VDP Views" at bounding box center [836, 232] width 58 height 17
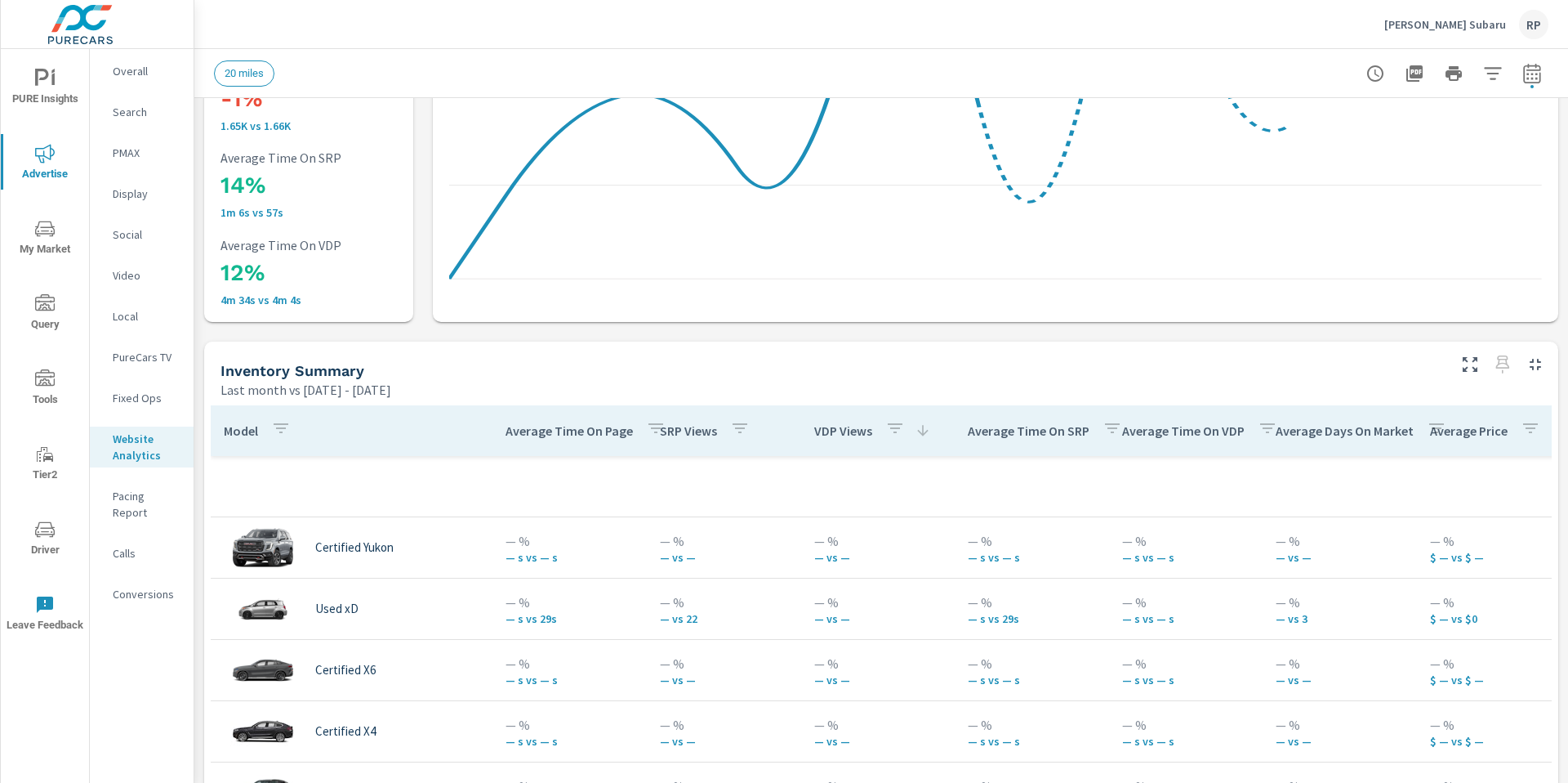
scroll to position [478, 0]
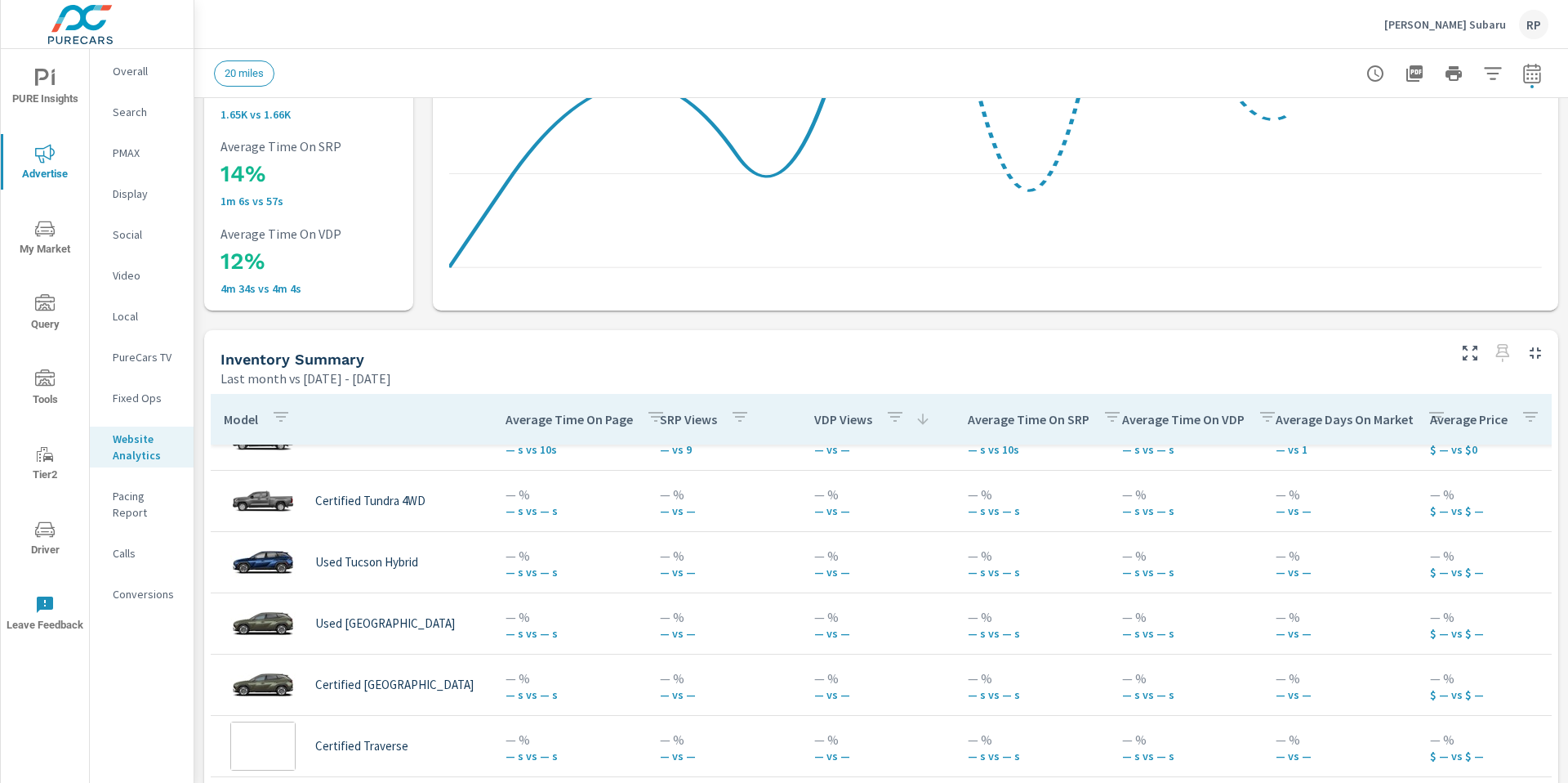
scroll to position [1, 0]
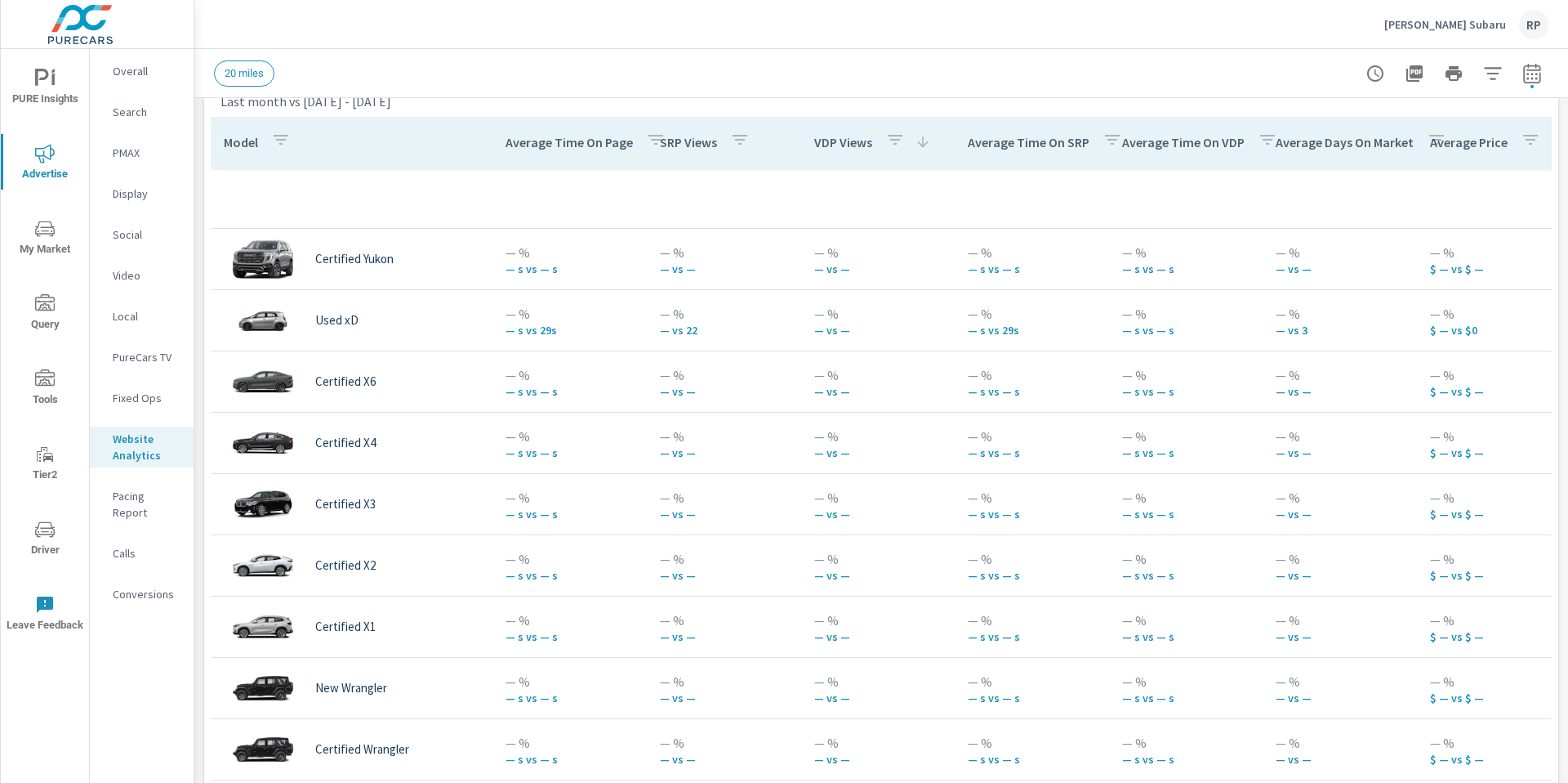
scroll to position [773, 0]
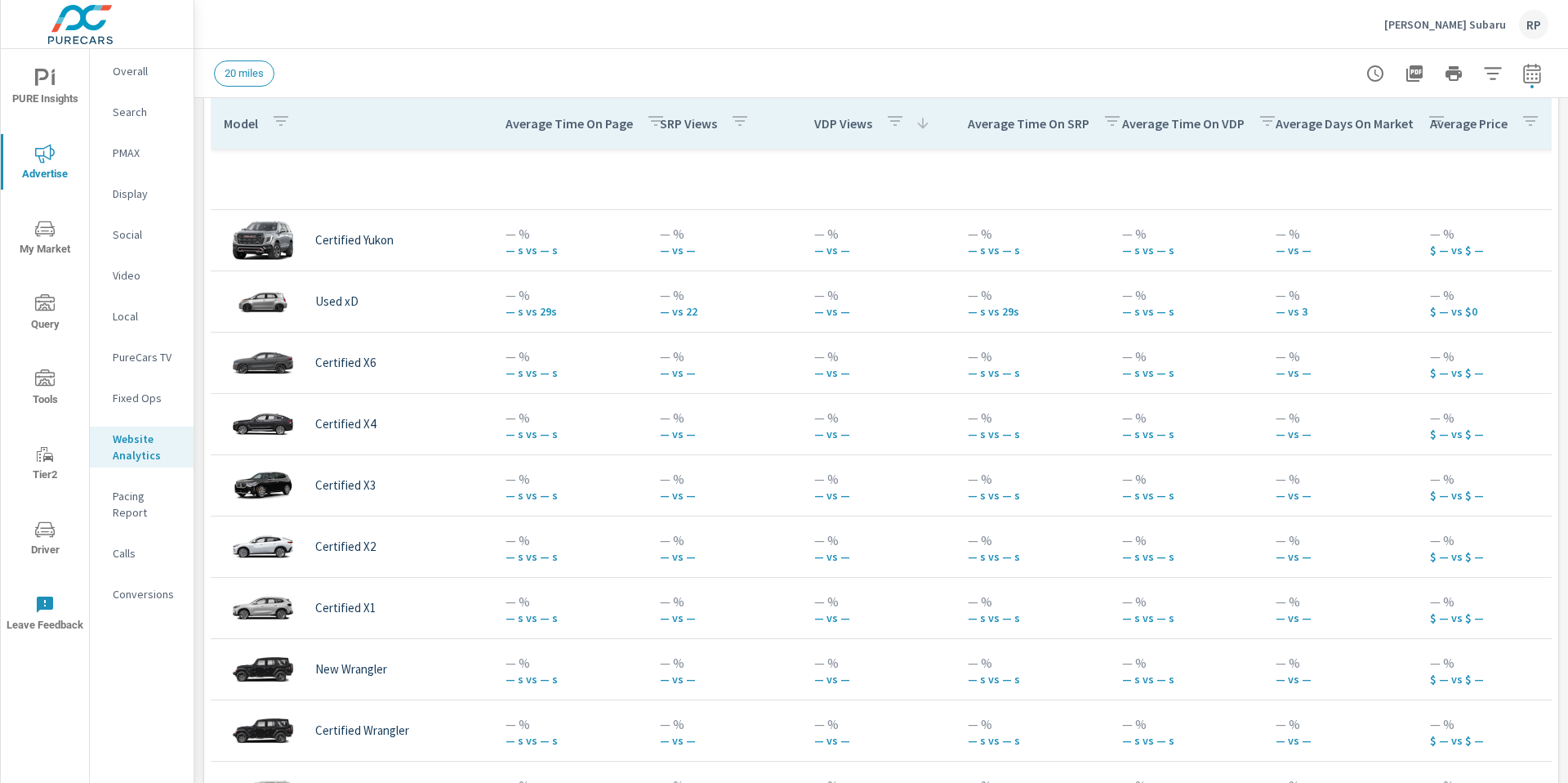
click at [851, 137] on div "VDP Views" at bounding box center [872, 123] width 117 height 37
click at [904, 123] on button "button" at bounding box center [895, 123] width 32 height 37
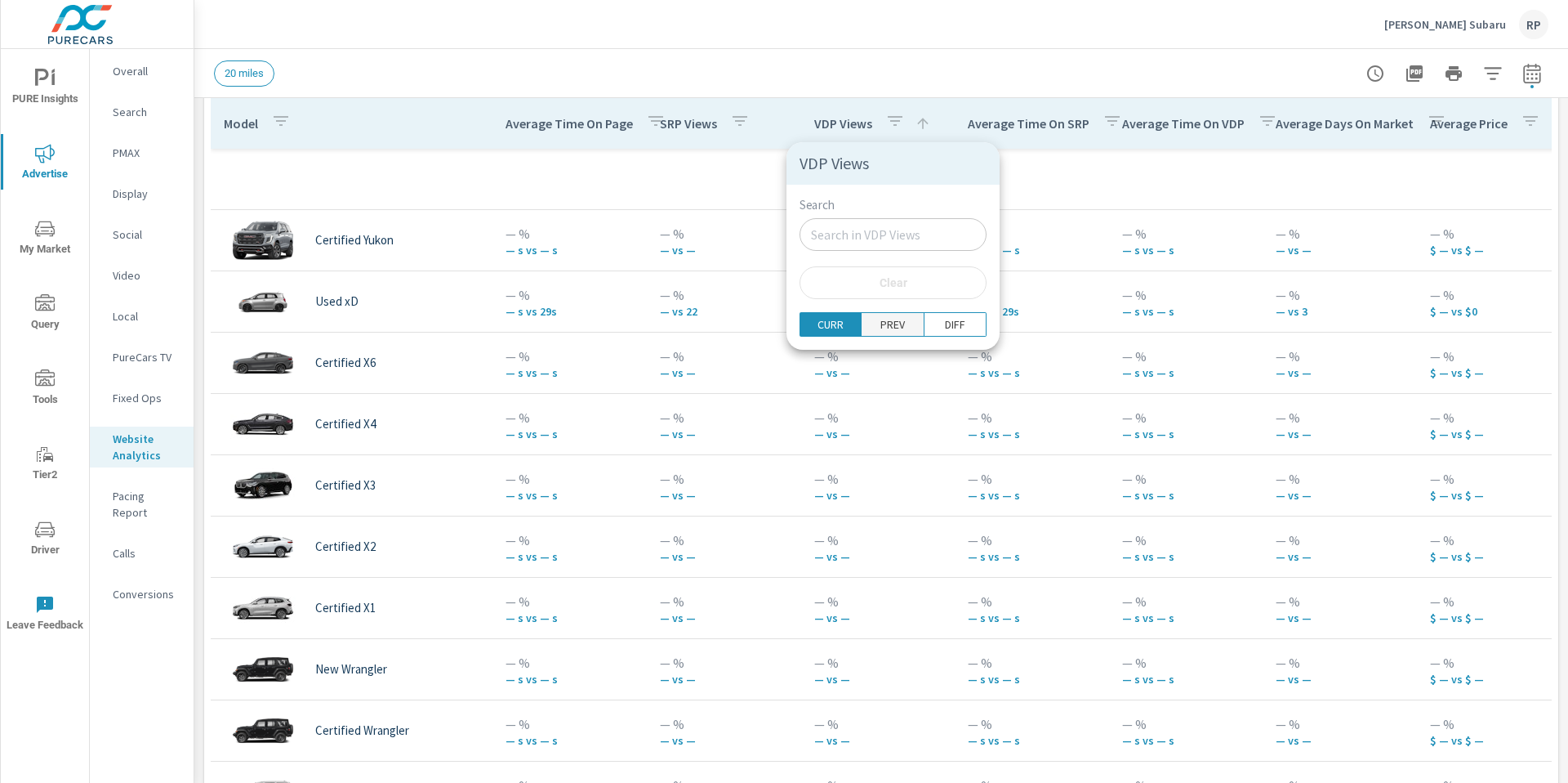
click at [891, 324] on span "PREV" at bounding box center [892, 324] width 51 height 17
click at [945, 322] on p "DIFF" at bounding box center [955, 324] width 21 height 17
click at [1052, 213] on div at bounding box center [784, 391] width 1568 height 783
